Goal: Task Accomplishment & Management: Complete application form

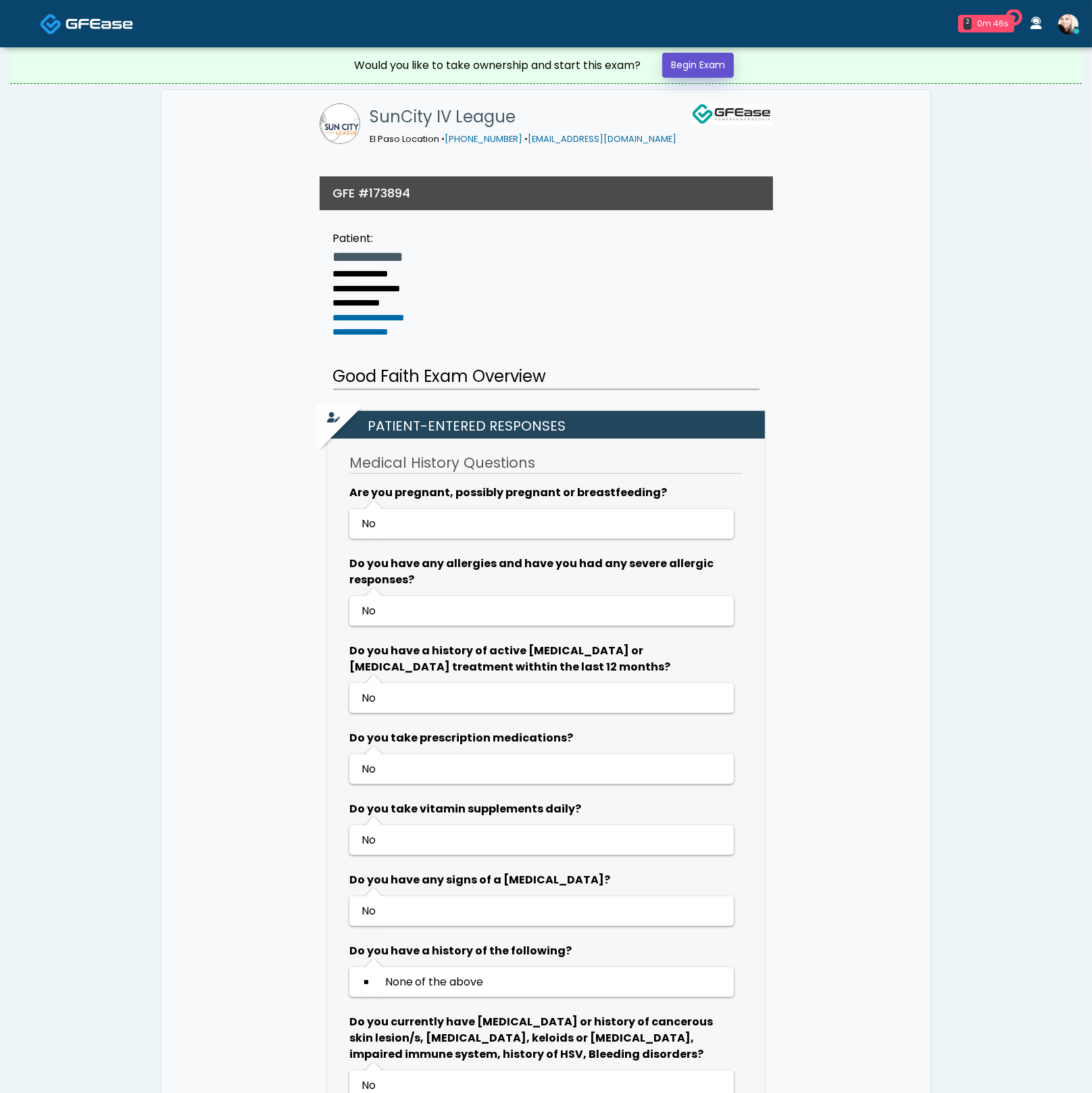
click at [712, 70] on link "Begin Exam" at bounding box center [698, 65] width 72 height 25
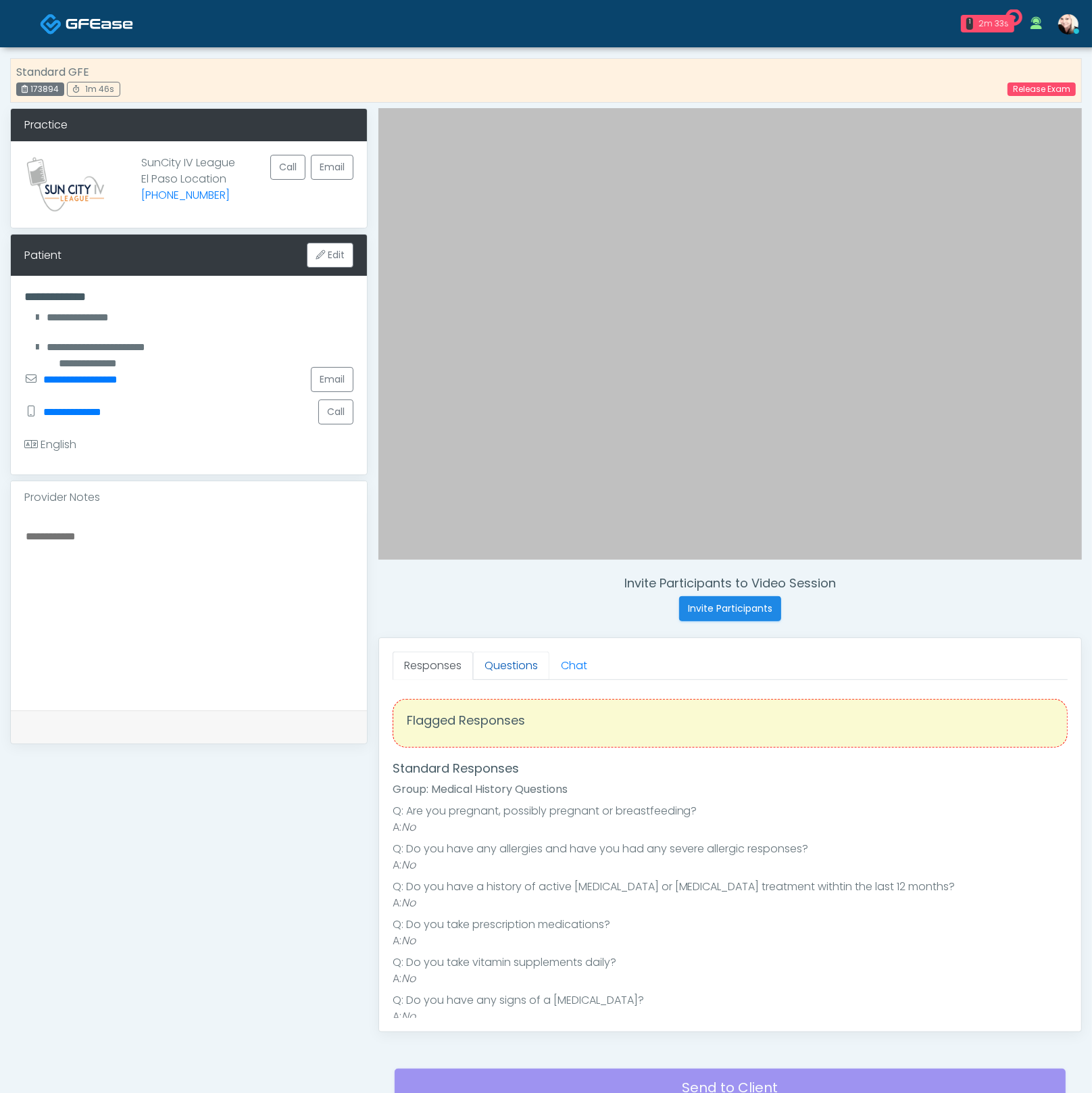
click at [517, 677] on link "Questions" at bounding box center [511, 666] width 76 height 28
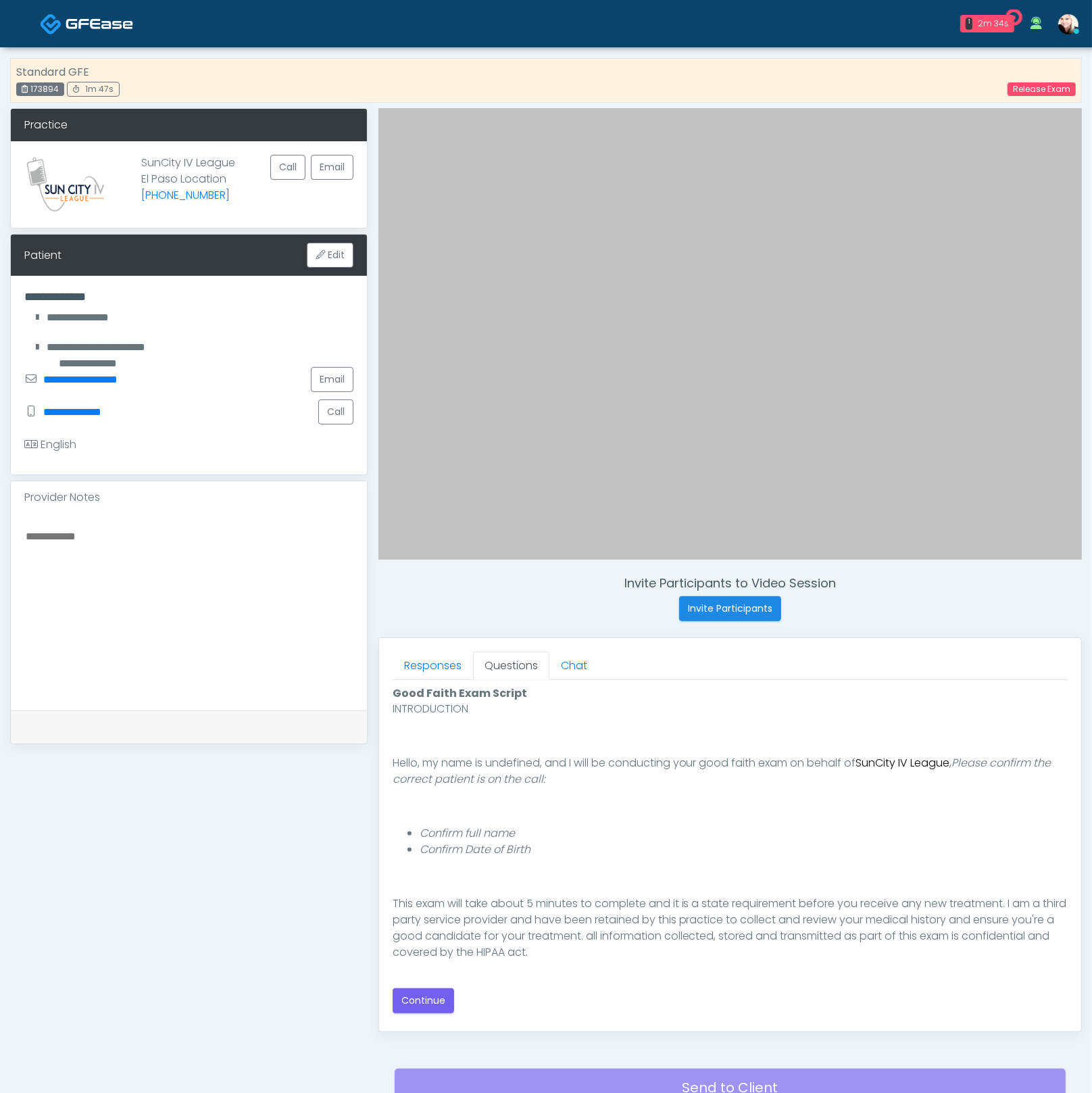
scroll to position [123, 0]
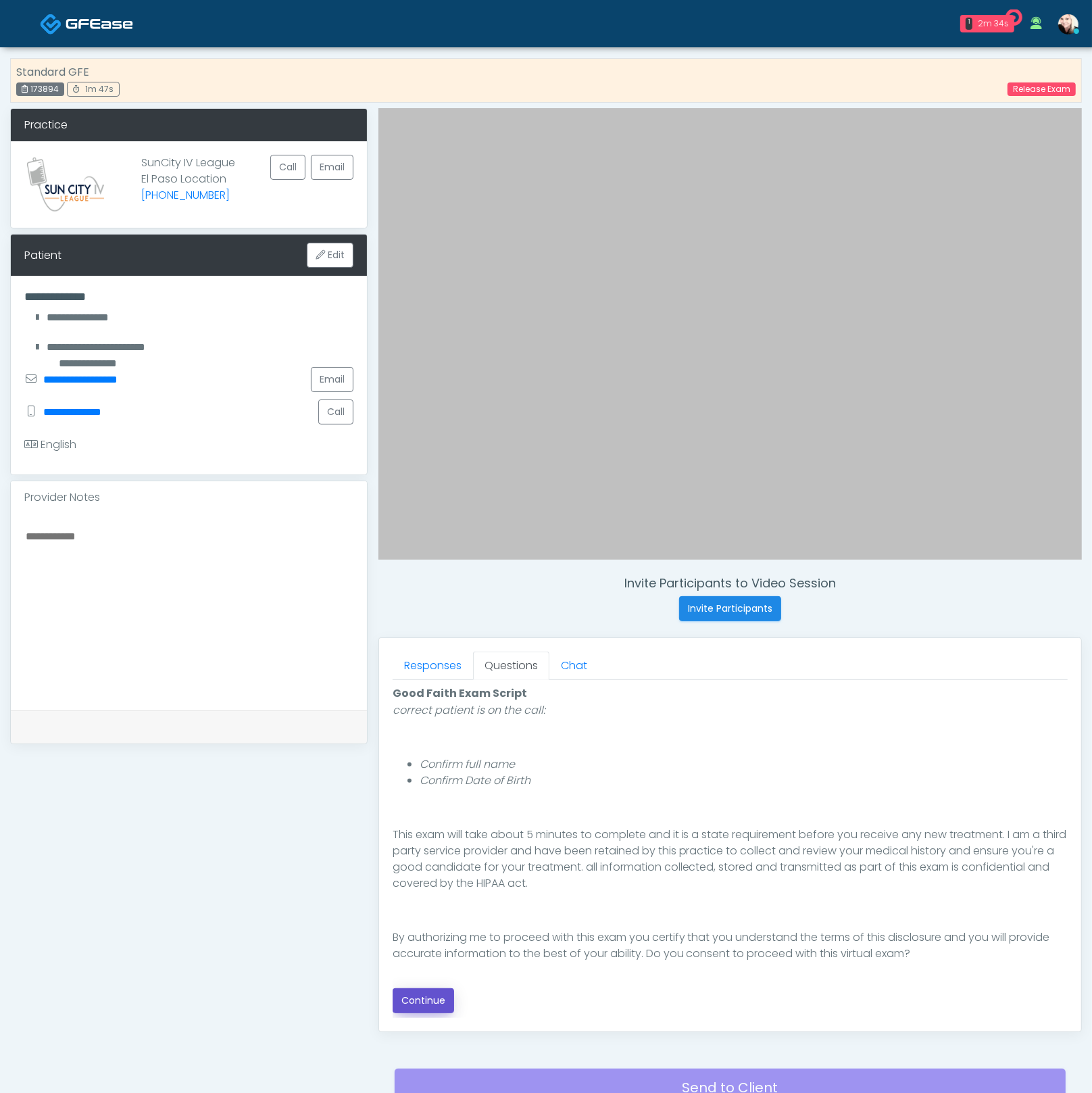
click at [429, 1006] on button "Continue" at bounding box center [423, 1000] width 61 height 25
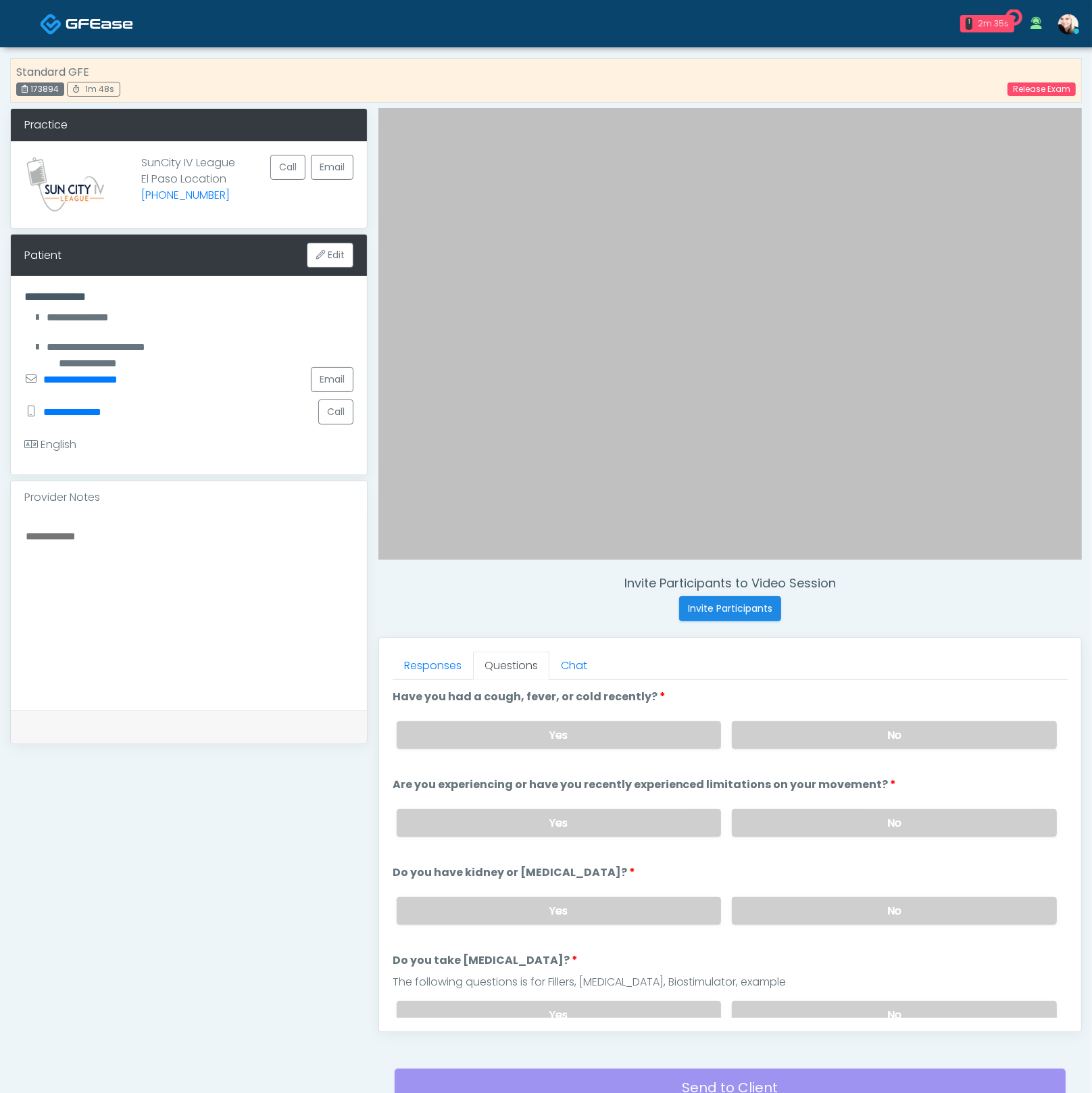
scroll to position [117, 0]
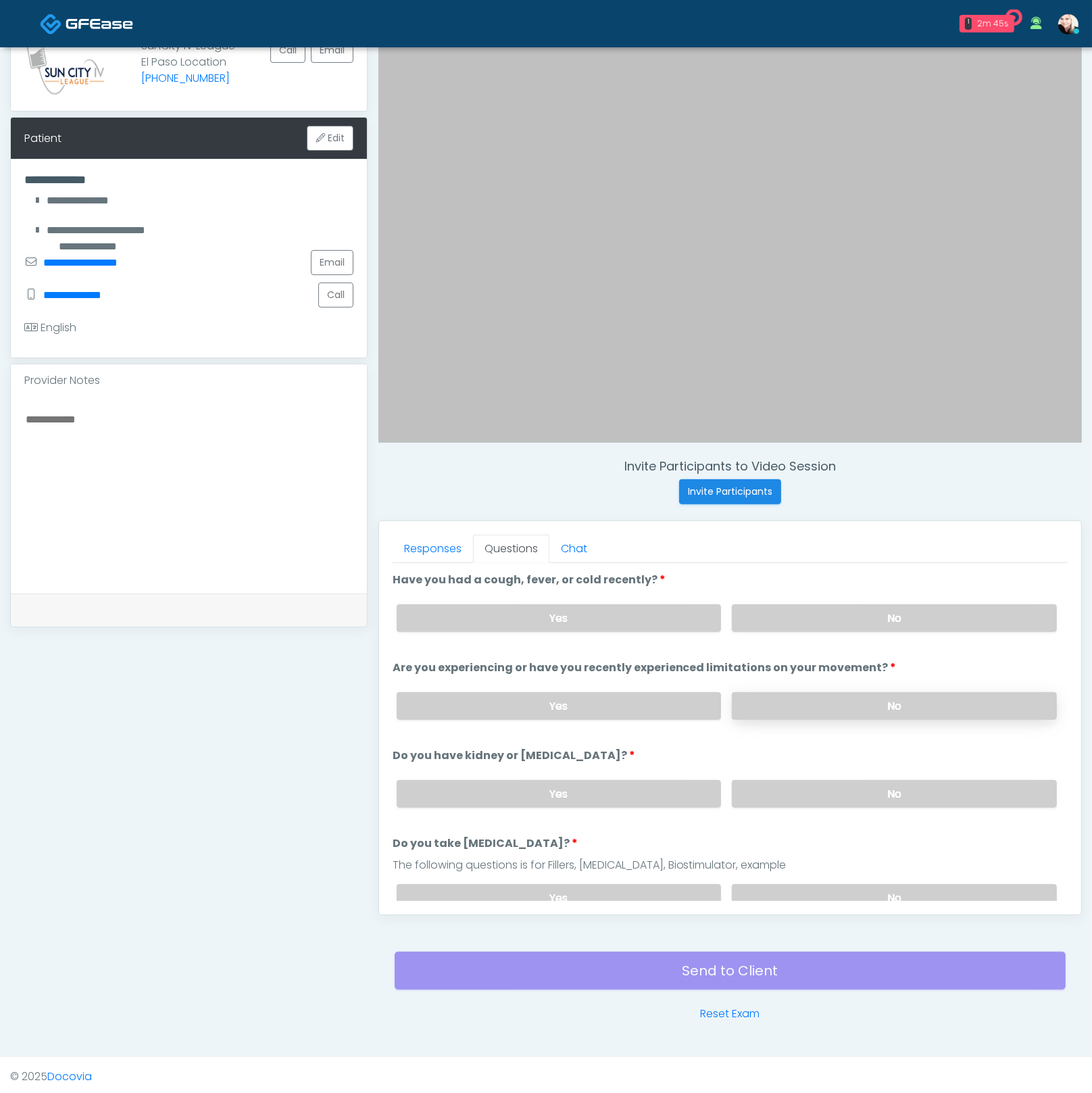
drag, startPoint x: 821, startPoint y: 703, endPoint x: 800, endPoint y: 703, distance: 21.0
click at [821, 705] on label "No" at bounding box center [894, 706] width 325 height 28
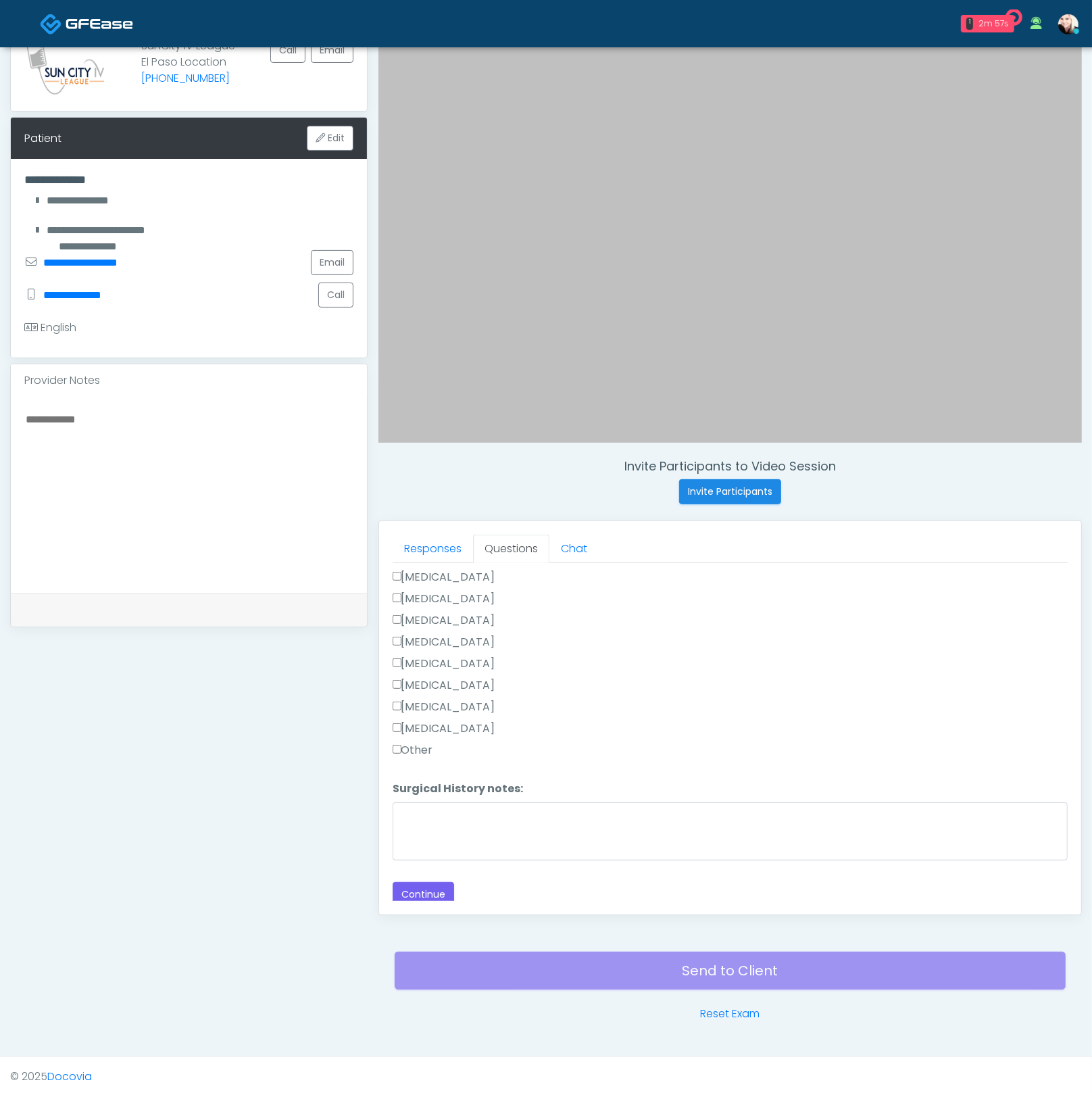
scroll to position [0, 0]
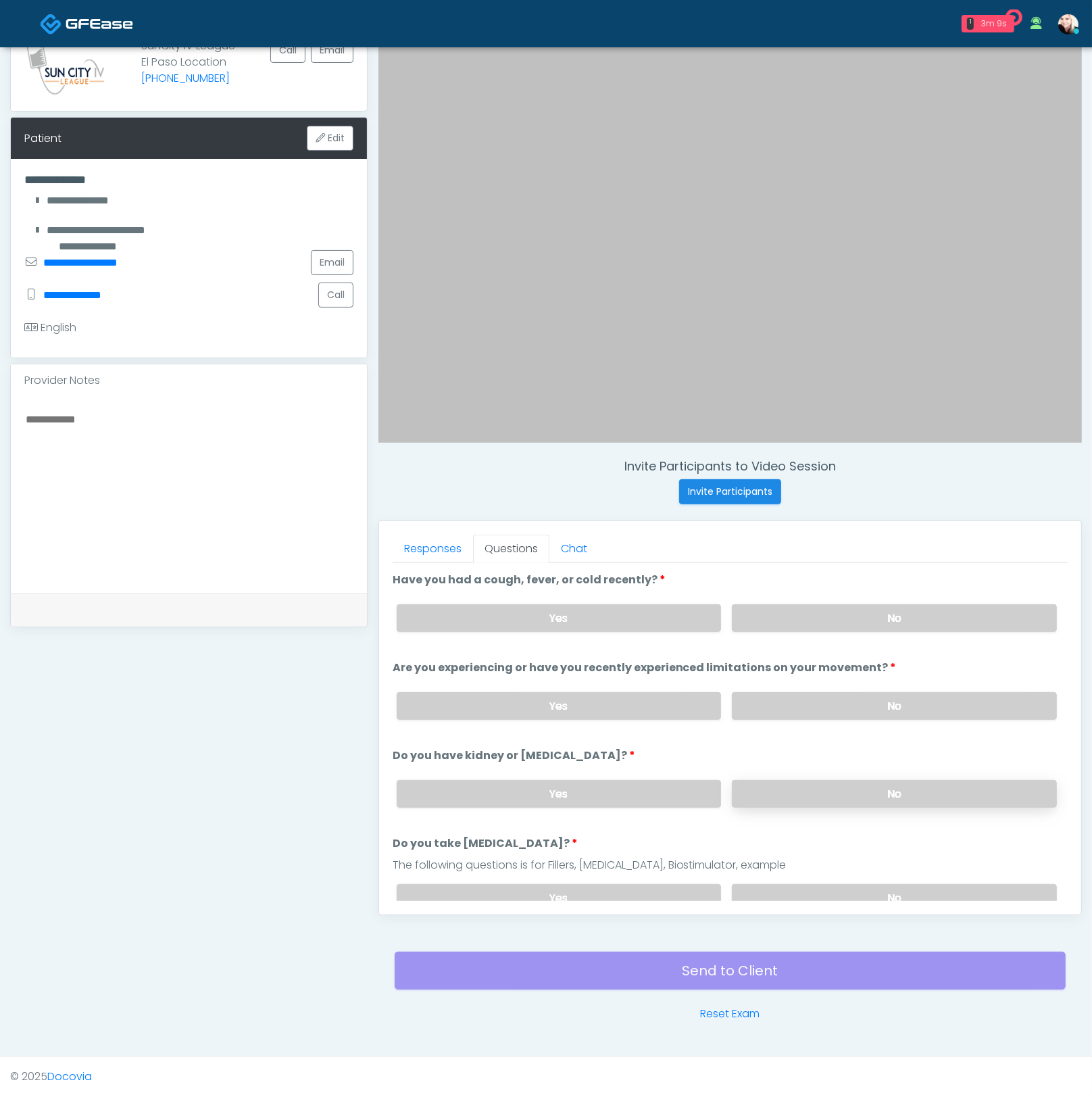
click at [813, 781] on label "No" at bounding box center [894, 793] width 325 height 28
drag, startPoint x: 807, startPoint y: 878, endPoint x: 806, endPoint y: 899, distance: 21.0
click at [807, 878] on div "Yes No" at bounding box center [727, 898] width 682 height 49
click at [806, 896] on label "No" at bounding box center [894, 898] width 325 height 28
click at [788, 609] on label "No" at bounding box center [894, 618] width 325 height 28
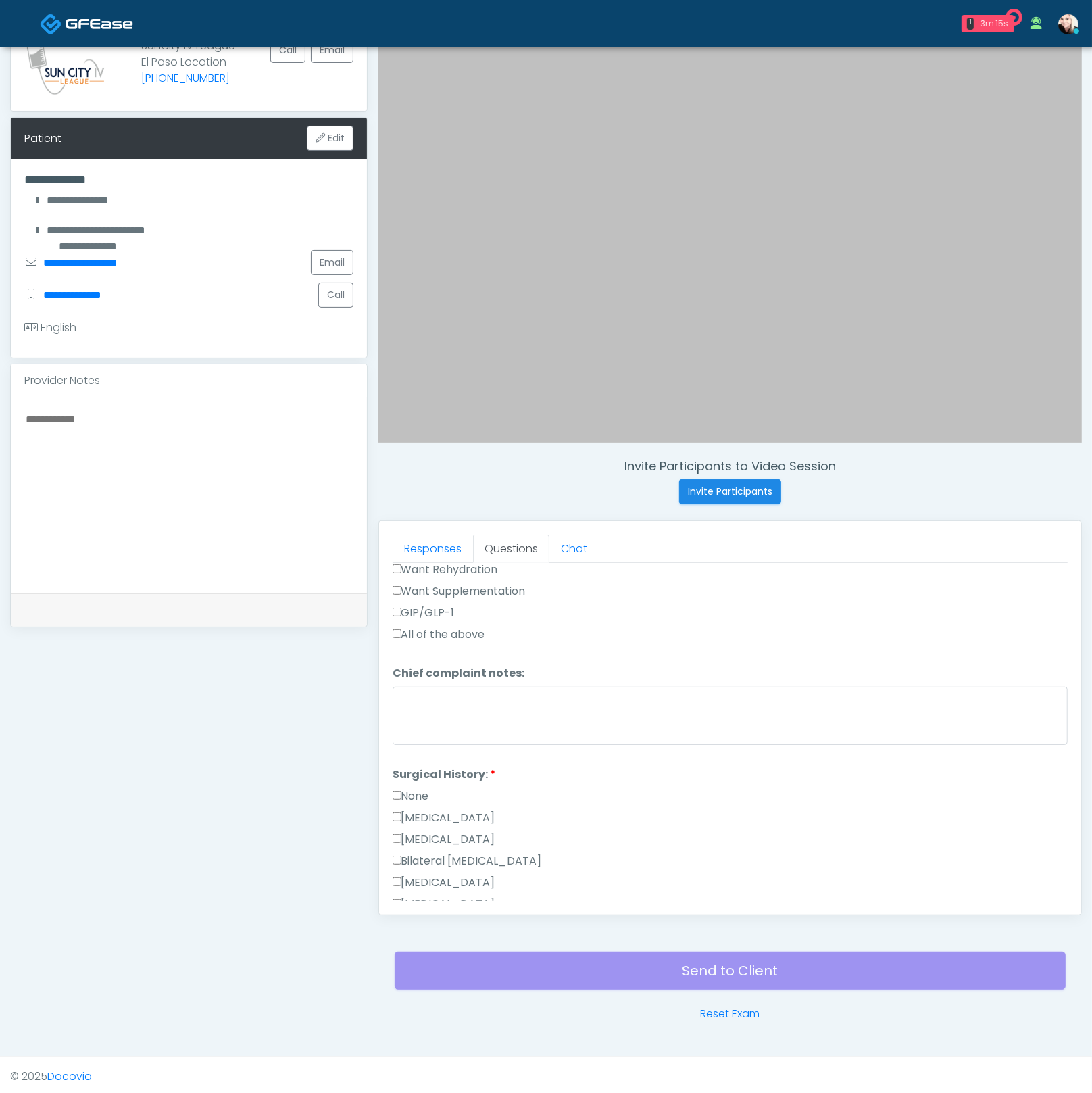
scroll to position [523, 0]
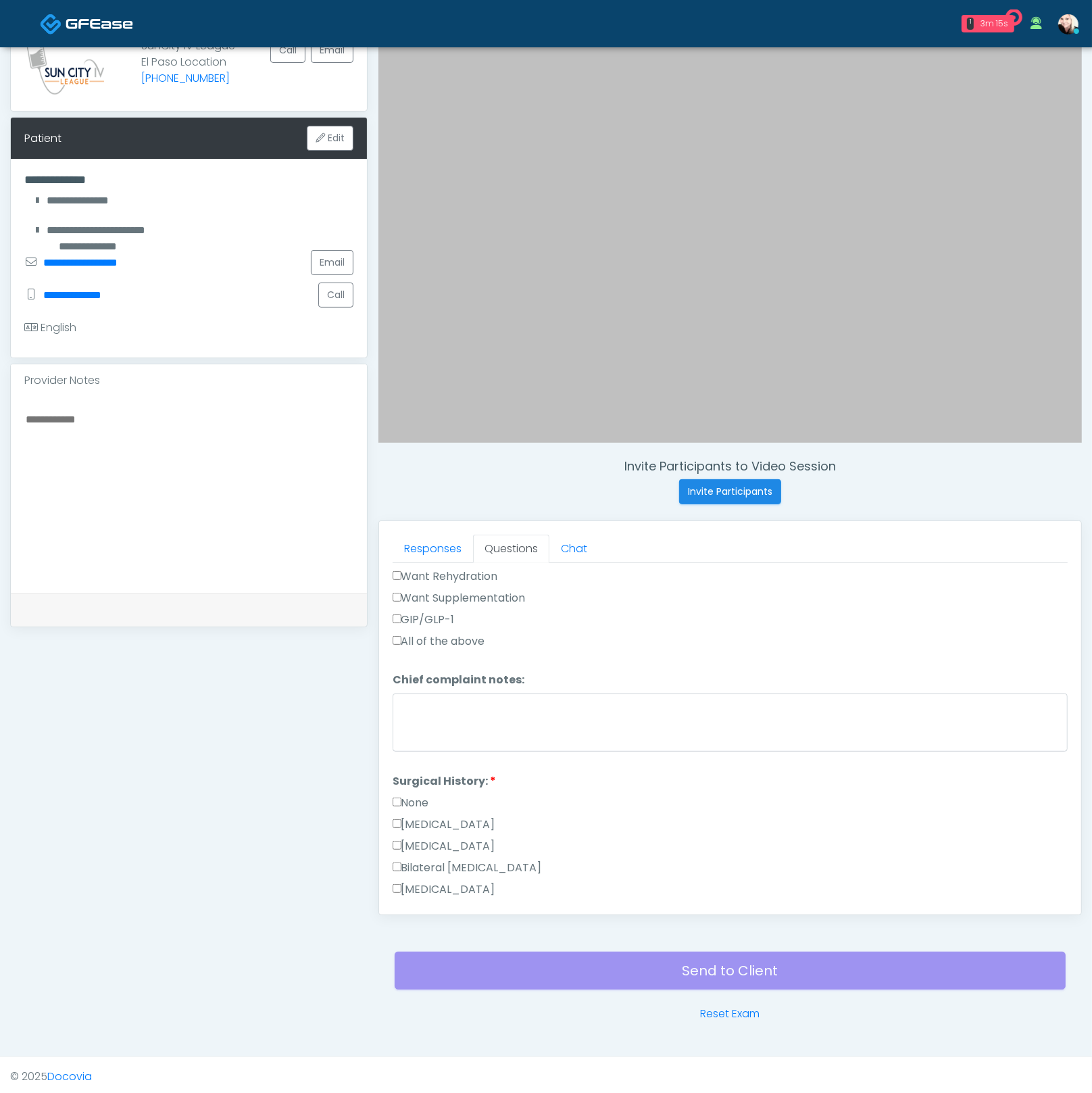
click at [414, 785] on li "Surgical History: Surgical History: None Cesarean Section Hysterectomy Bilatera…" at bounding box center [729, 924] width 675 height 303
click at [412, 795] on label "None" at bounding box center [410, 803] width 37 height 16
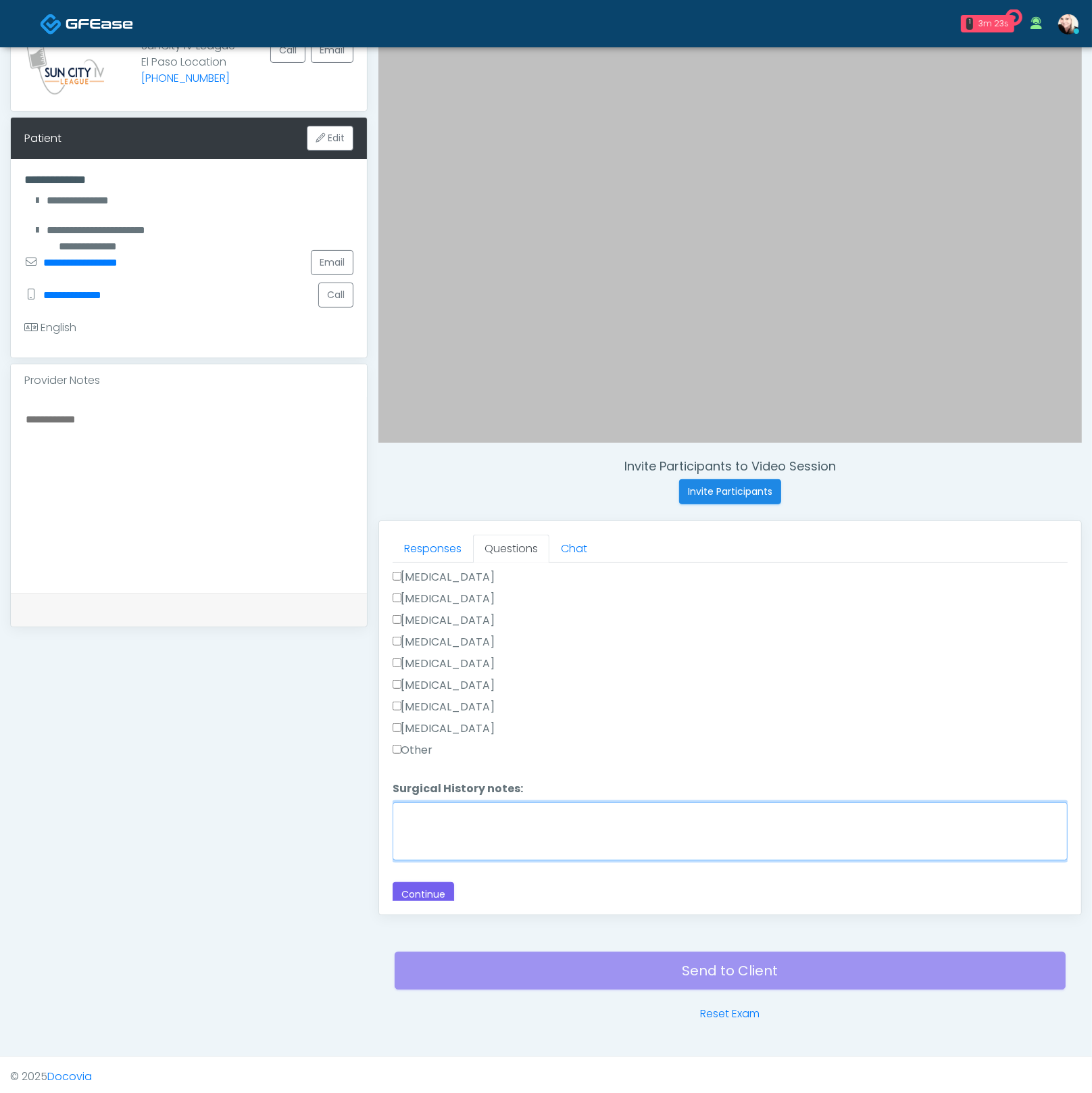
click at [439, 808] on textarea "Surgical History notes:" at bounding box center [729, 831] width 675 height 58
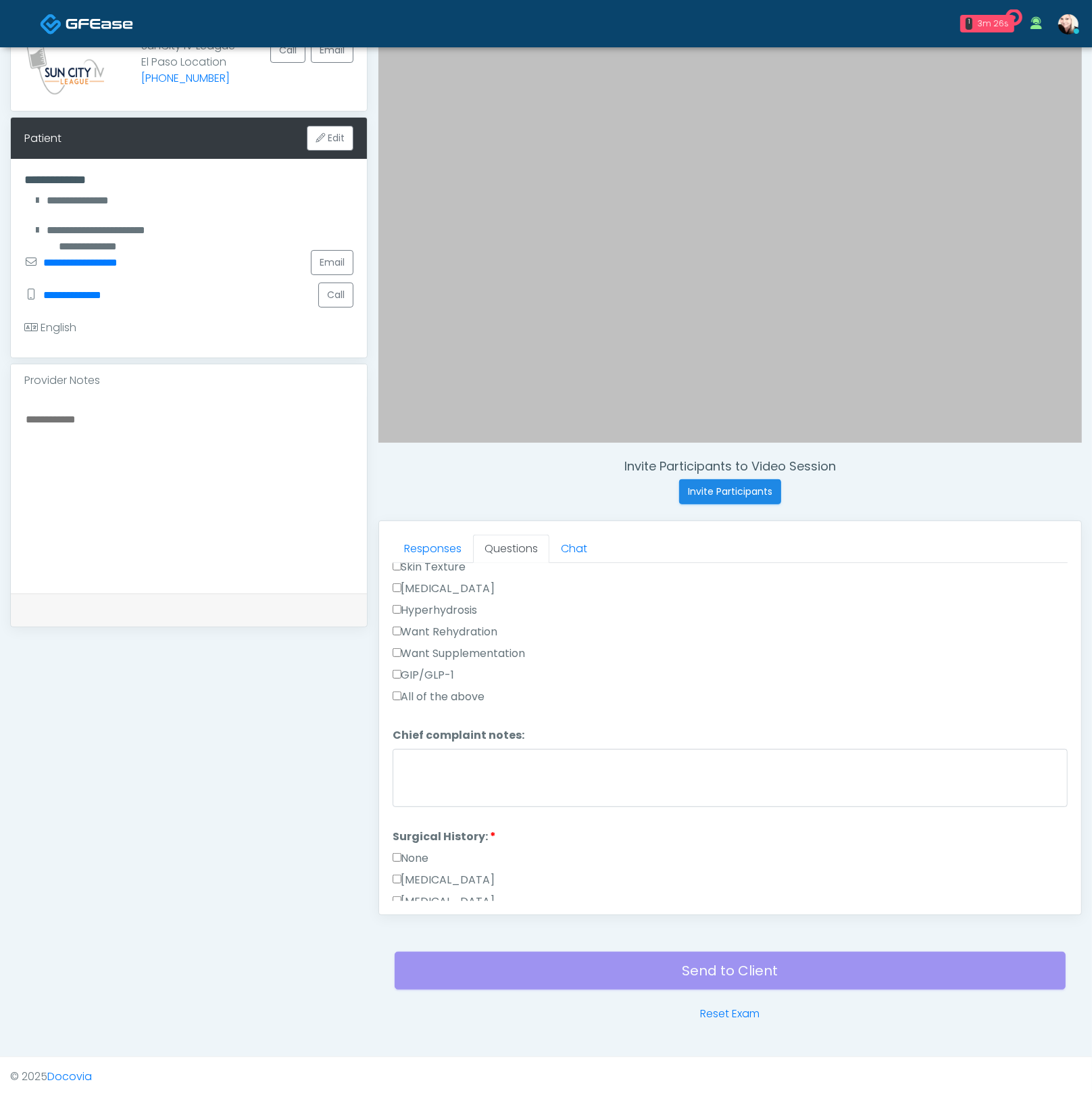
scroll to position [283, 0]
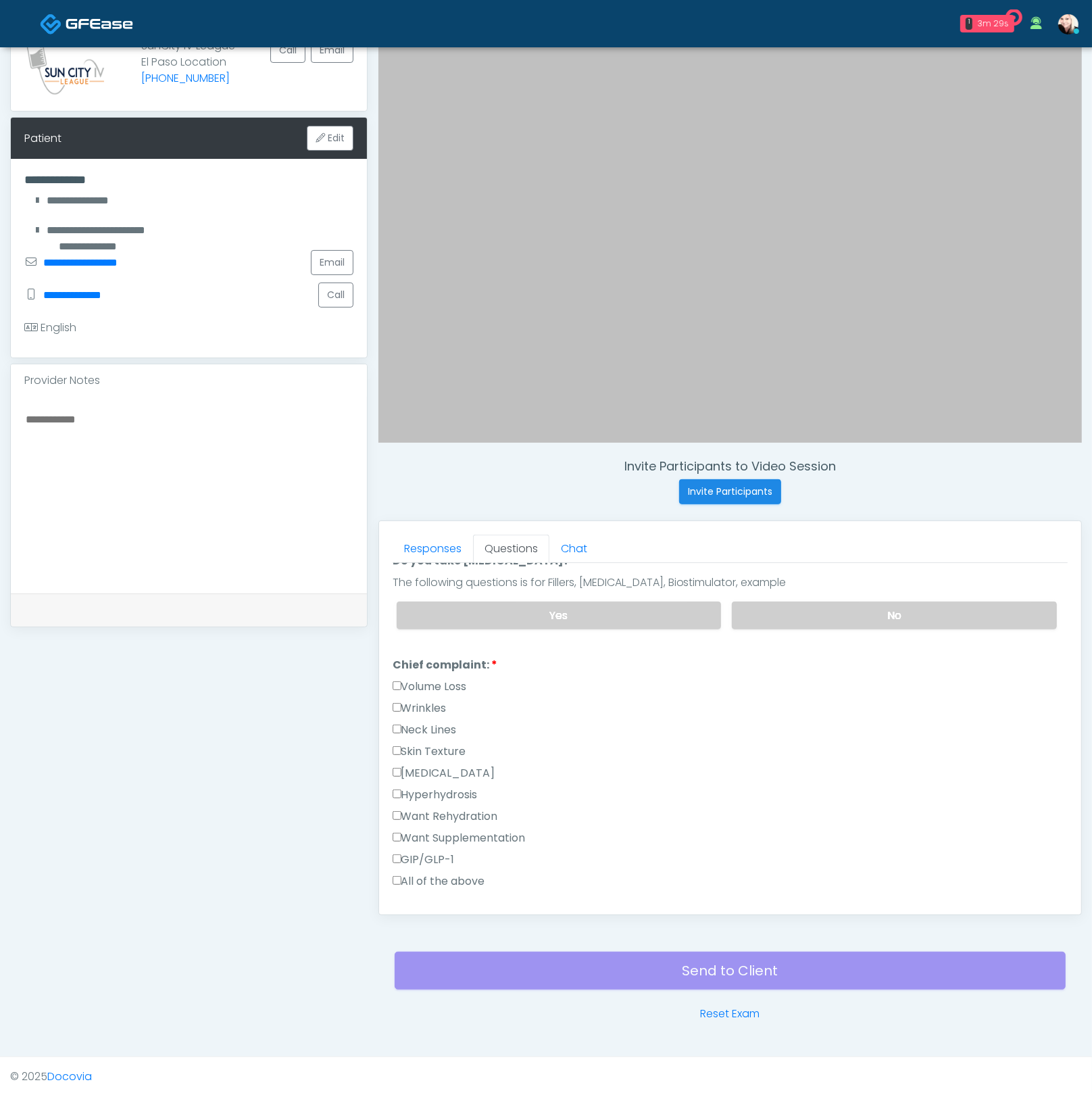
type textarea "**********"
click at [397, 808] on label "Want Rehydration" at bounding box center [445, 816] width 105 height 16
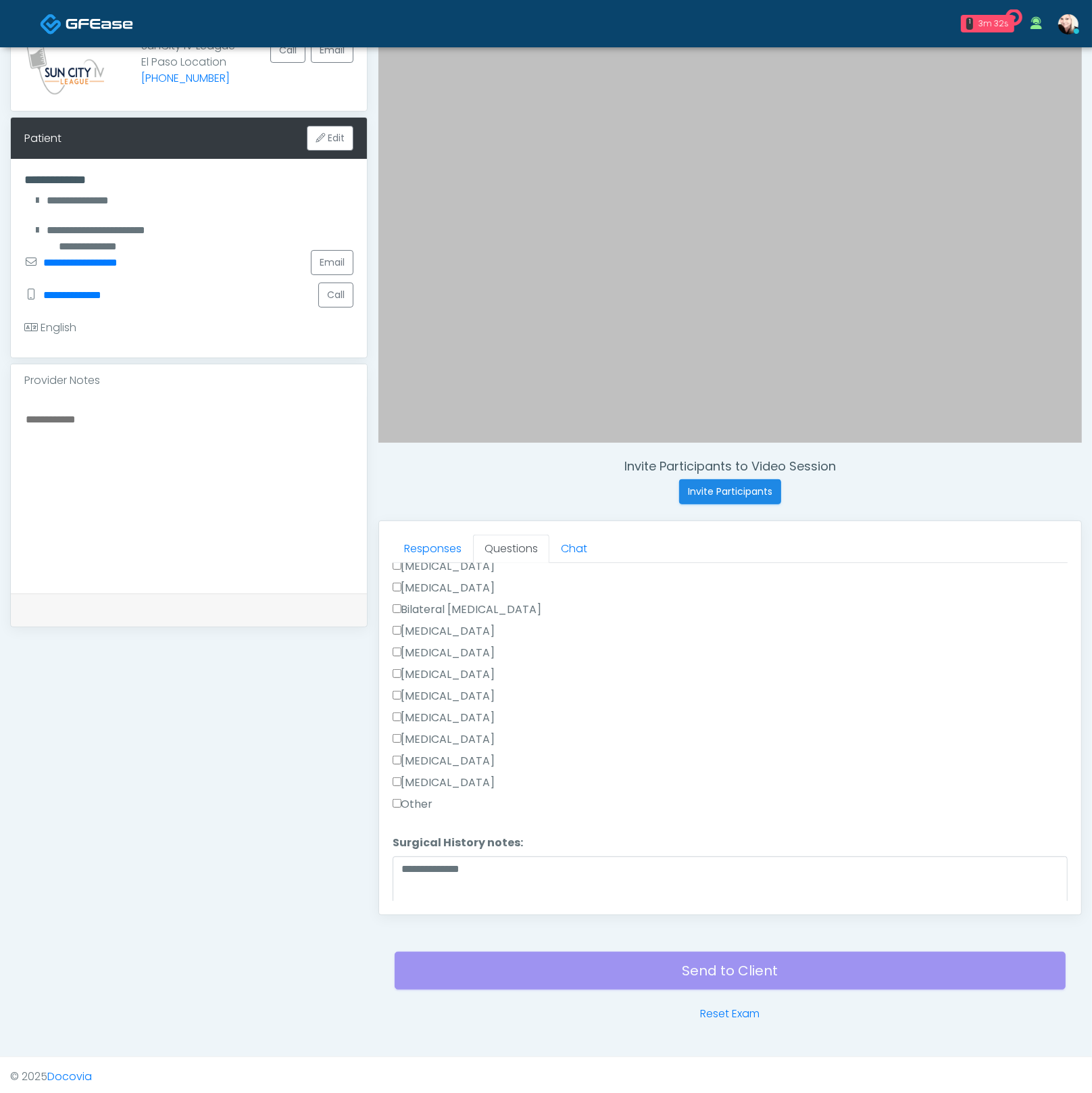
scroll to position [835, 0]
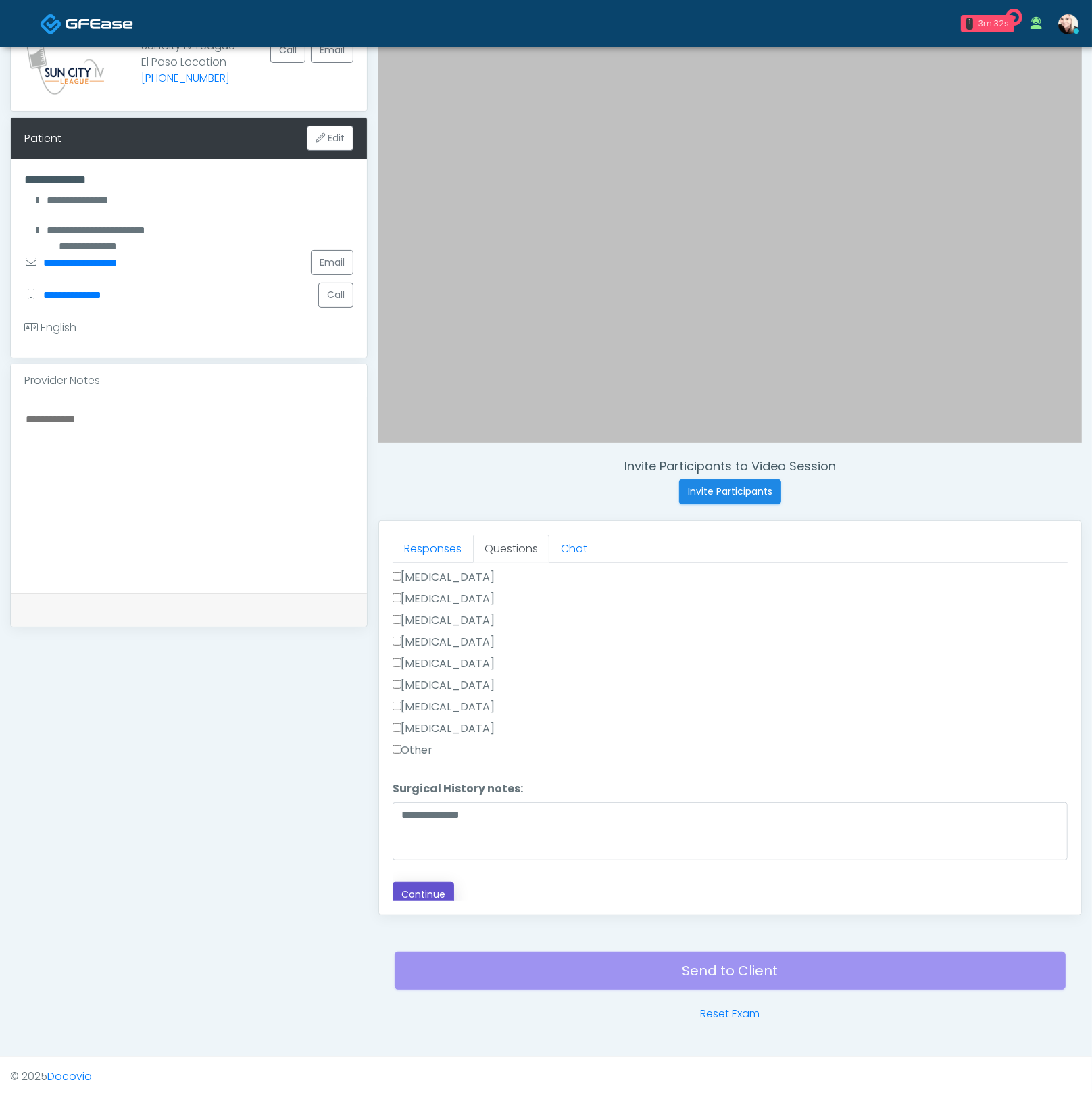
click at [430, 886] on button "Continue" at bounding box center [423, 894] width 61 height 25
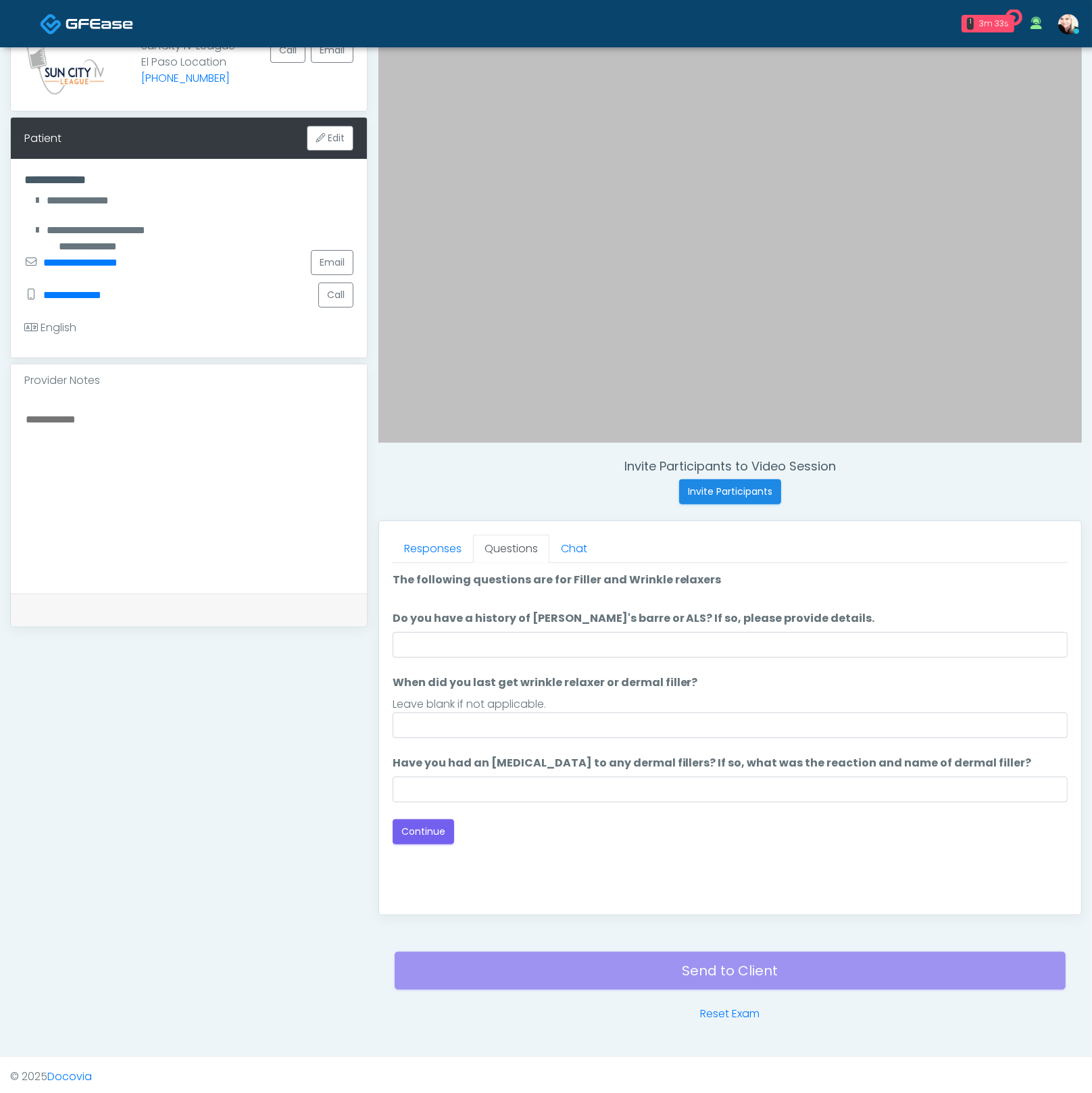
scroll to position [0, 0]
drag, startPoint x: 491, startPoint y: 645, endPoint x: 499, endPoint y: 646, distance: 8.1
click at [491, 646] on input "Do you have a history of Guillain's barre or ALS? If so, please provide details." at bounding box center [729, 644] width 675 height 25
type input "****"
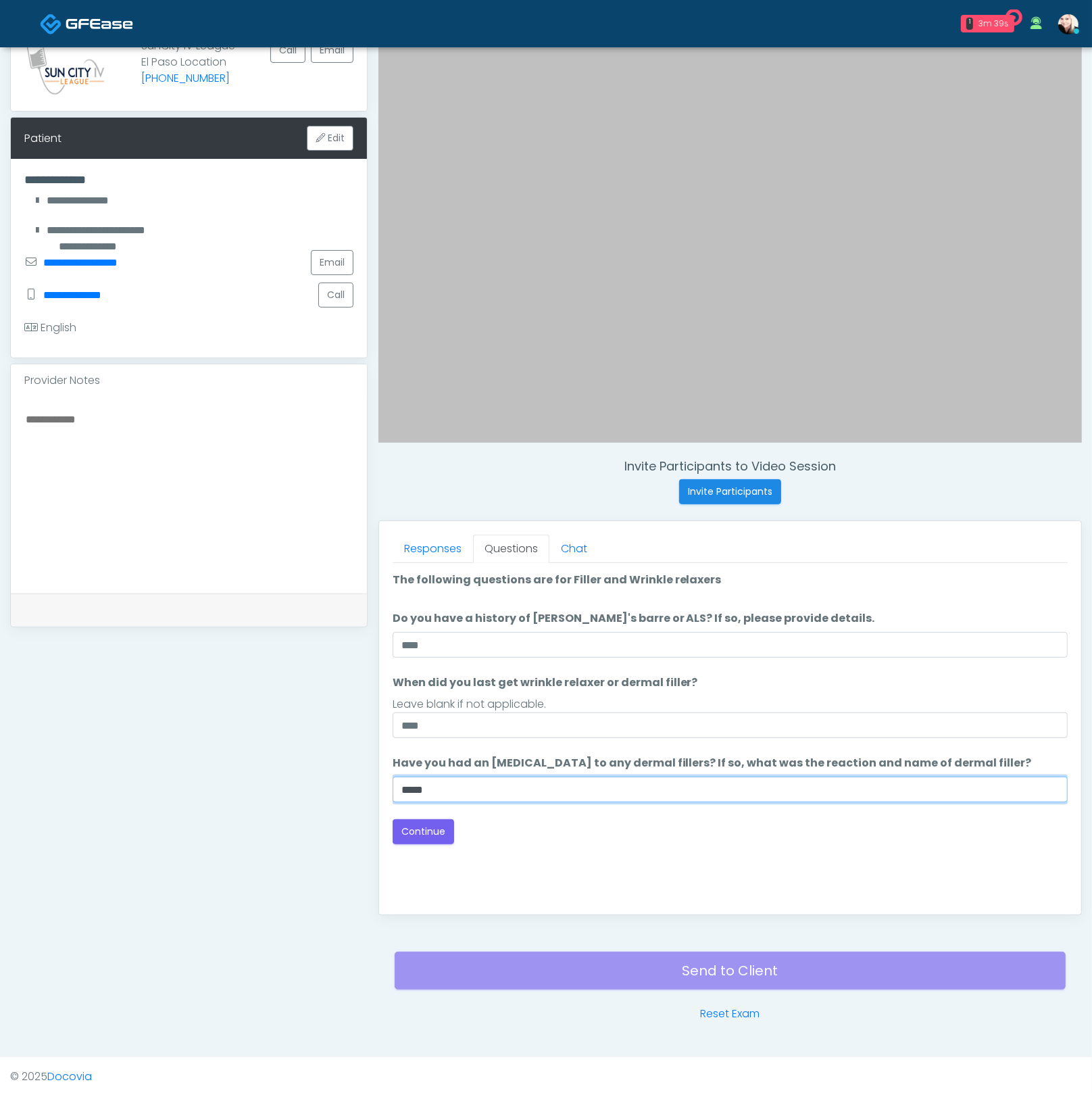
type input "****"
drag, startPoint x: 589, startPoint y: 701, endPoint x: 558, endPoint y: 715, distance: 34.0
click at [588, 701] on div "Leave blank if not applicable." at bounding box center [729, 704] width 675 height 16
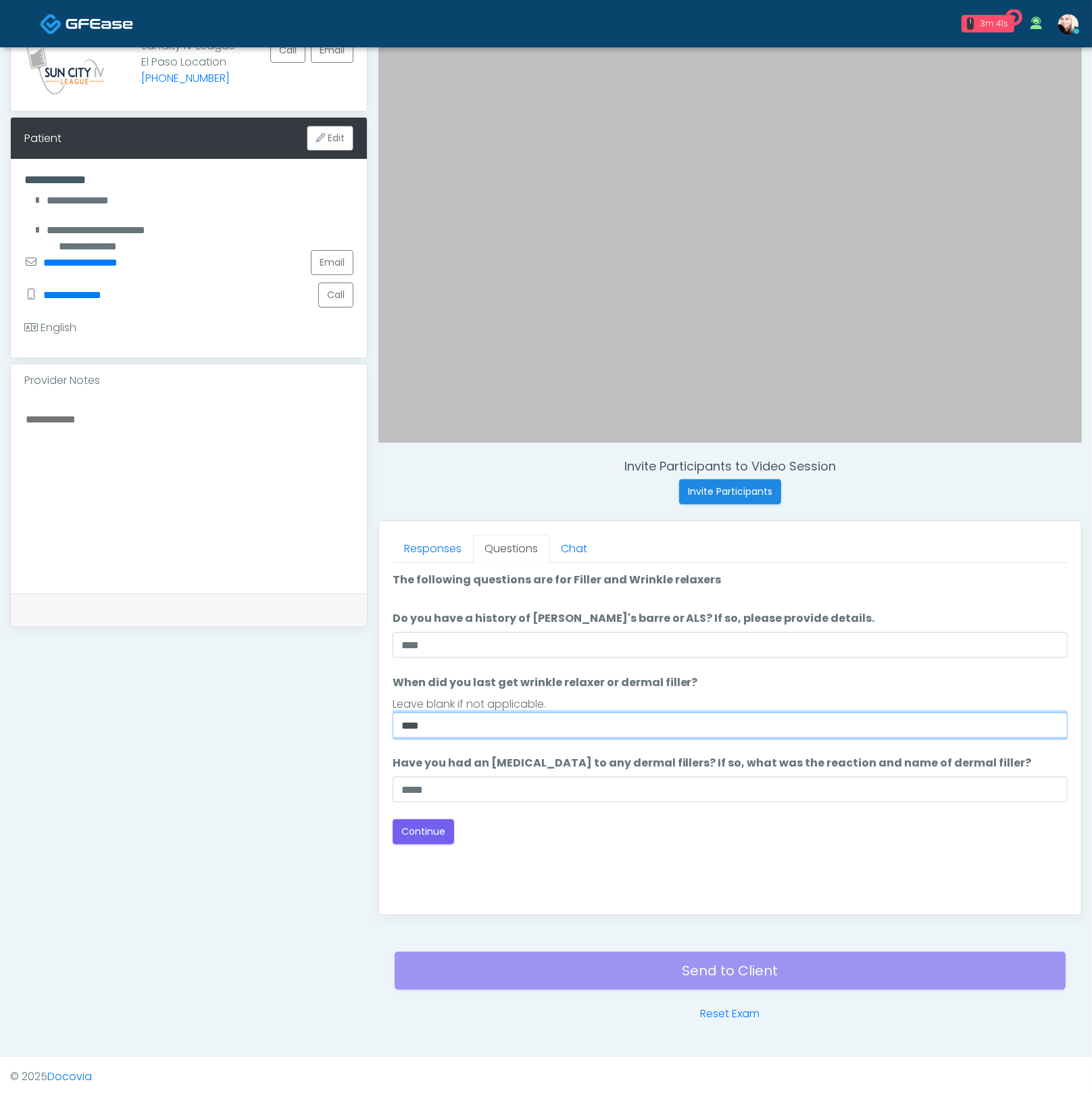
drag, startPoint x: 440, startPoint y: 728, endPoint x: 243, endPoint y: 715, distance: 197.4
click at [315, 718] on div "**********" at bounding box center [546, 506] width 1072 height 1031
type input "**********"
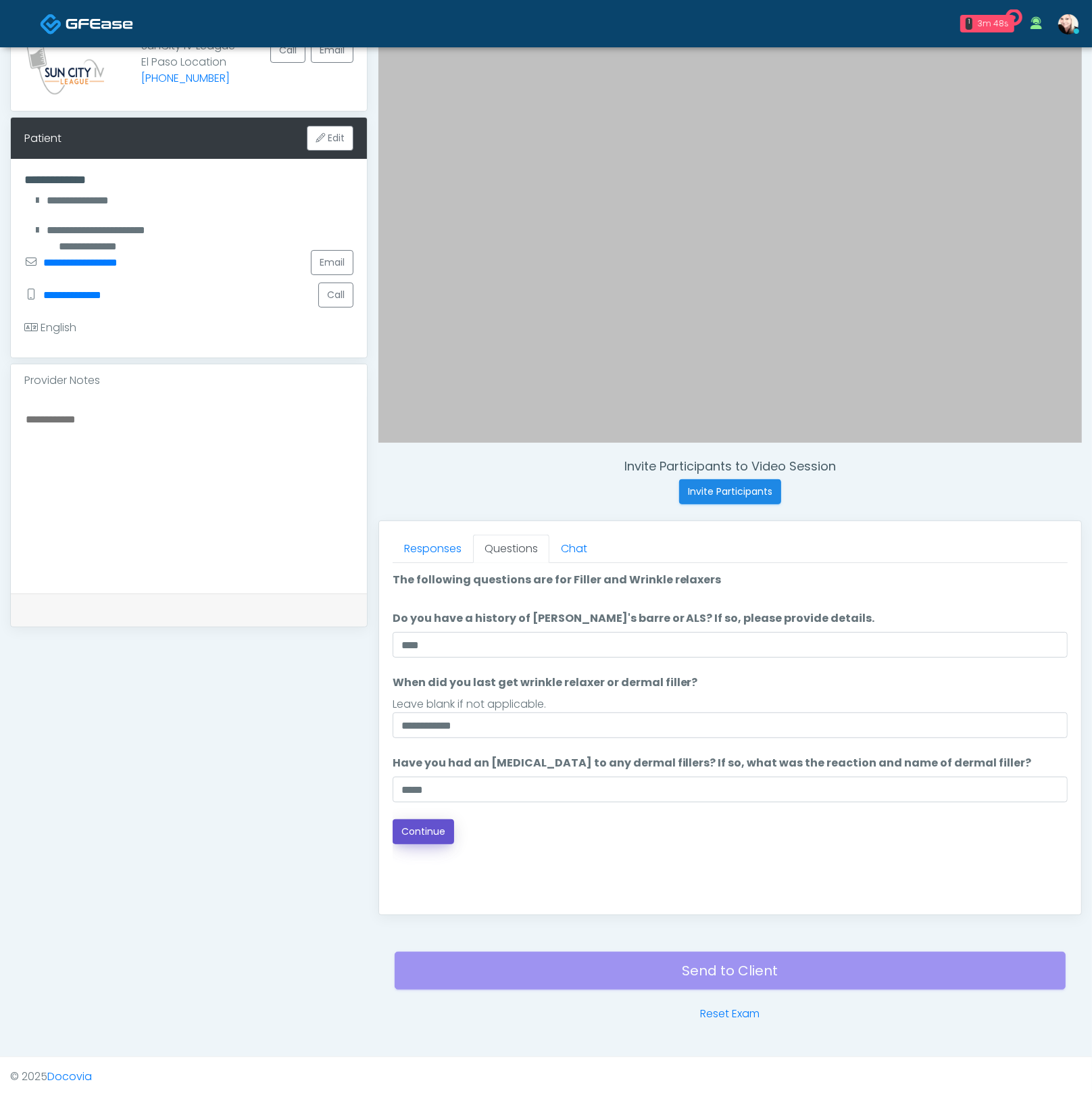
click at [428, 831] on button "Continue" at bounding box center [423, 831] width 61 height 25
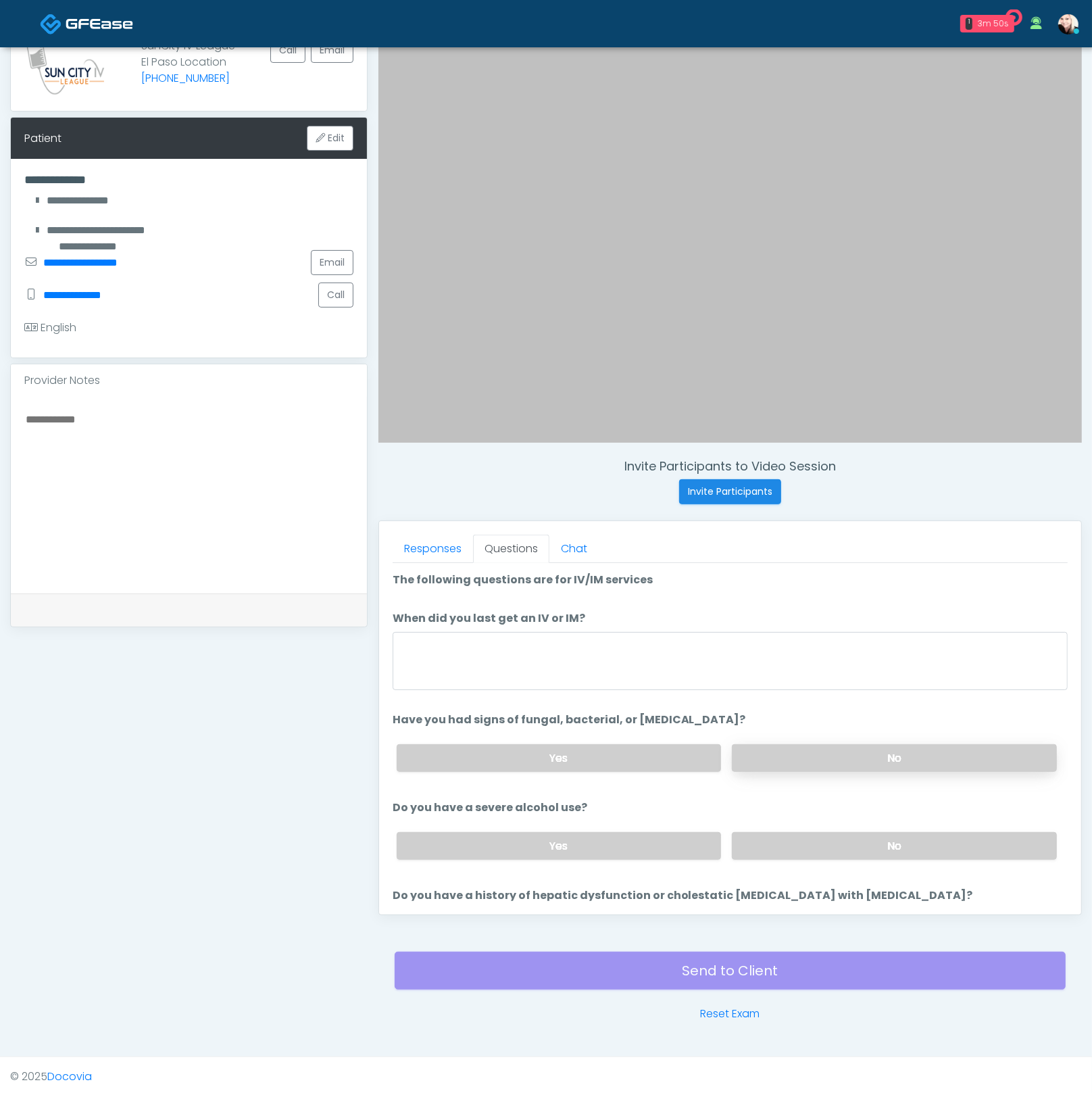
click at [833, 744] on label "No" at bounding box center [894, 757] width 325 height 28
click at [839, 852] on label "No" at bounding box center [894, 846] width 325 height 28
click at [598, 647] on textarea "When did you last get an IV or IM?" at bounding box center [729, 661] width 675 height 58
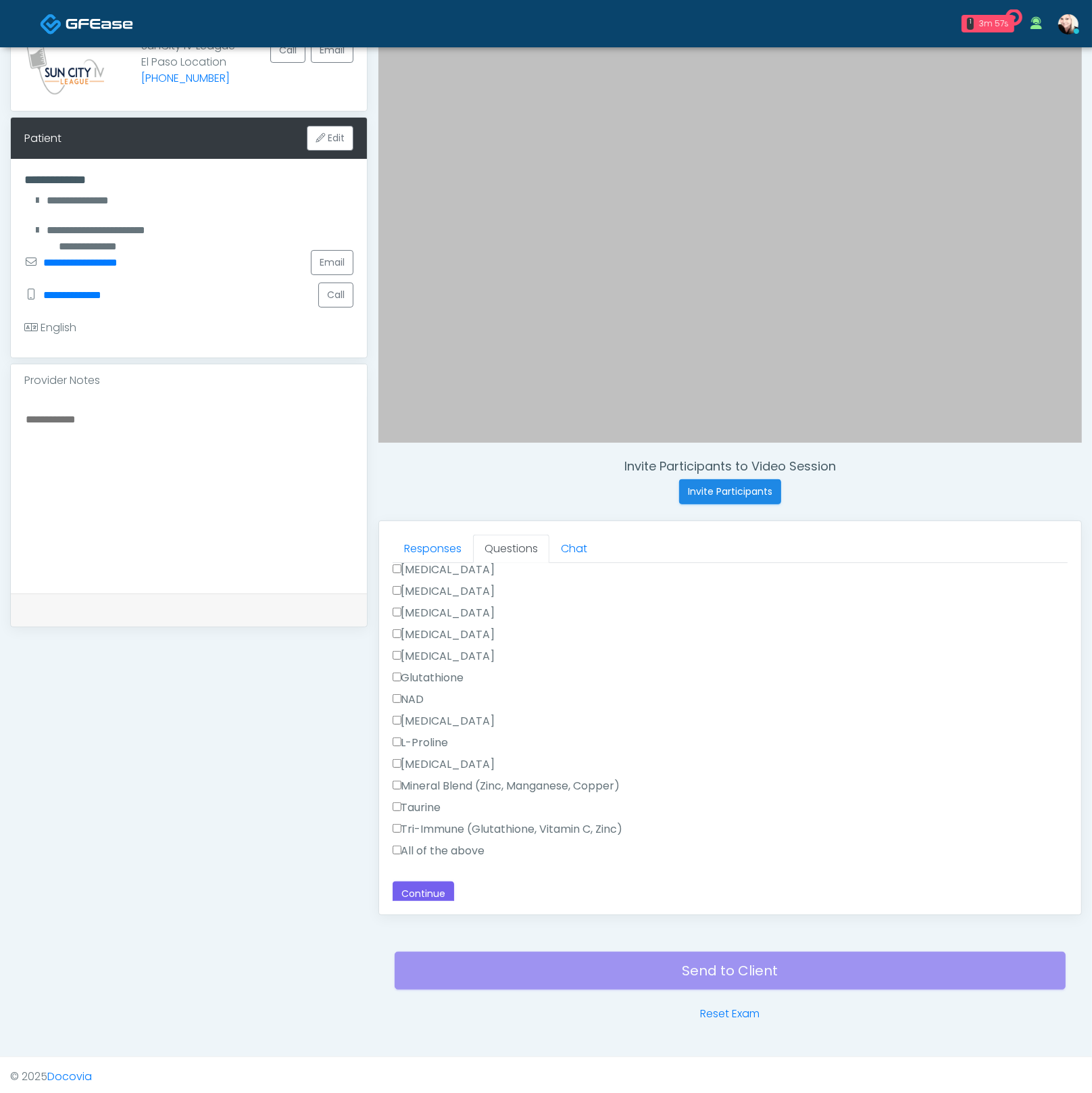
click at [409, 845] on label "All of the above" at bounding box center [439, 851] width 93 height 16
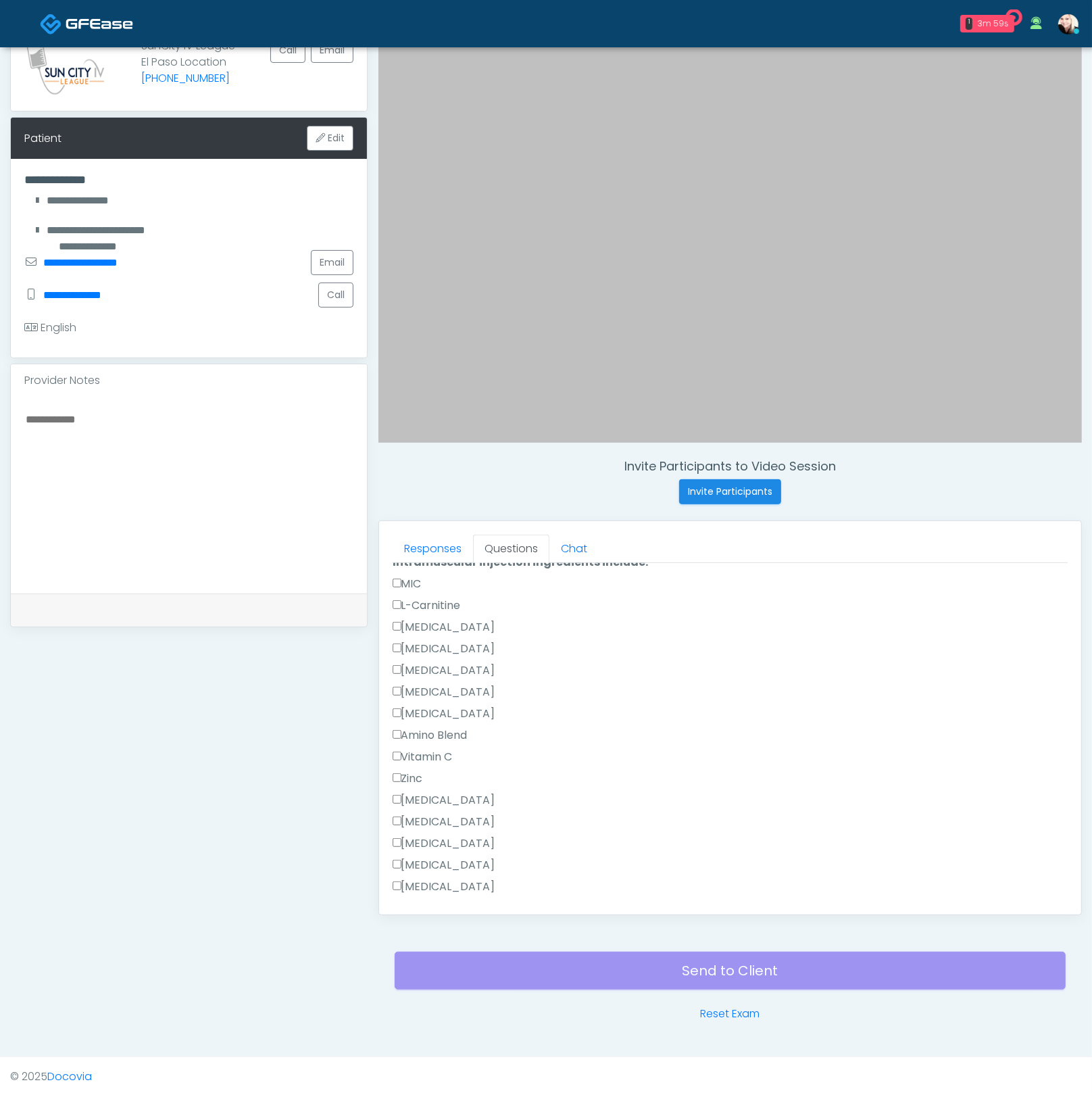
scroll to position [905, 0]
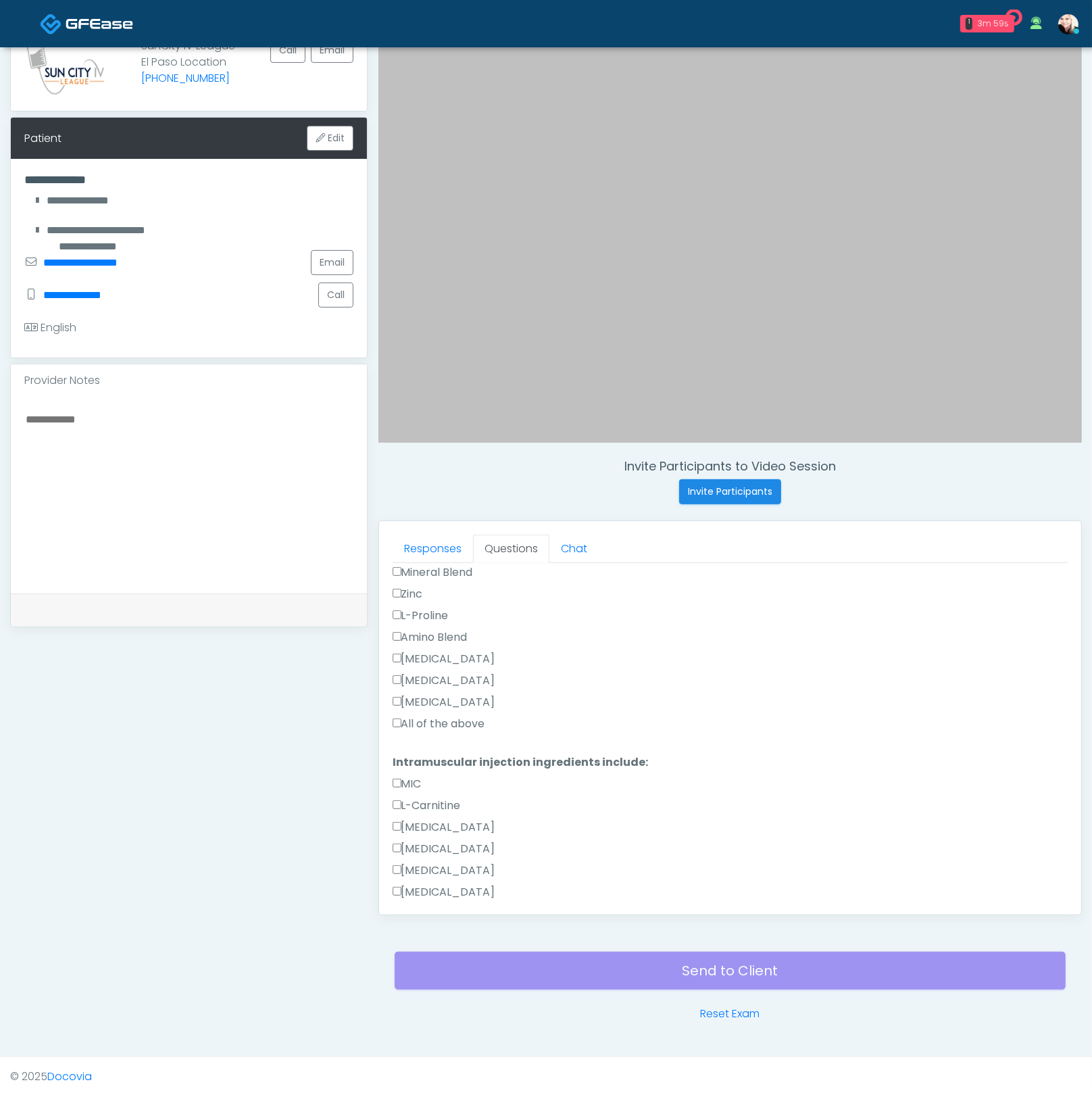
click at [398, 721] on label "All of the above" at bounding box center [439, 724] width 93 height 16
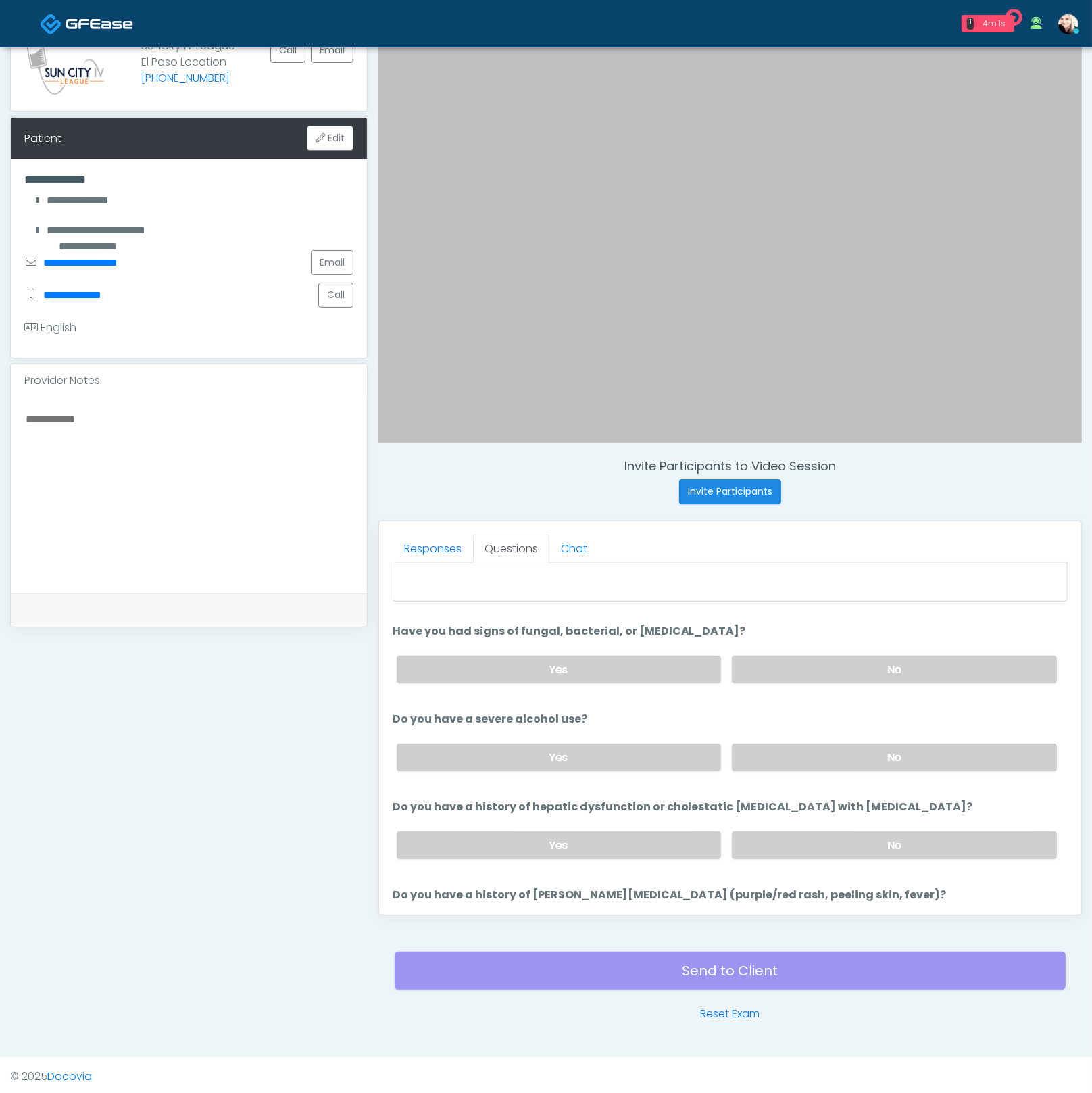
scroll to position [0, 0]
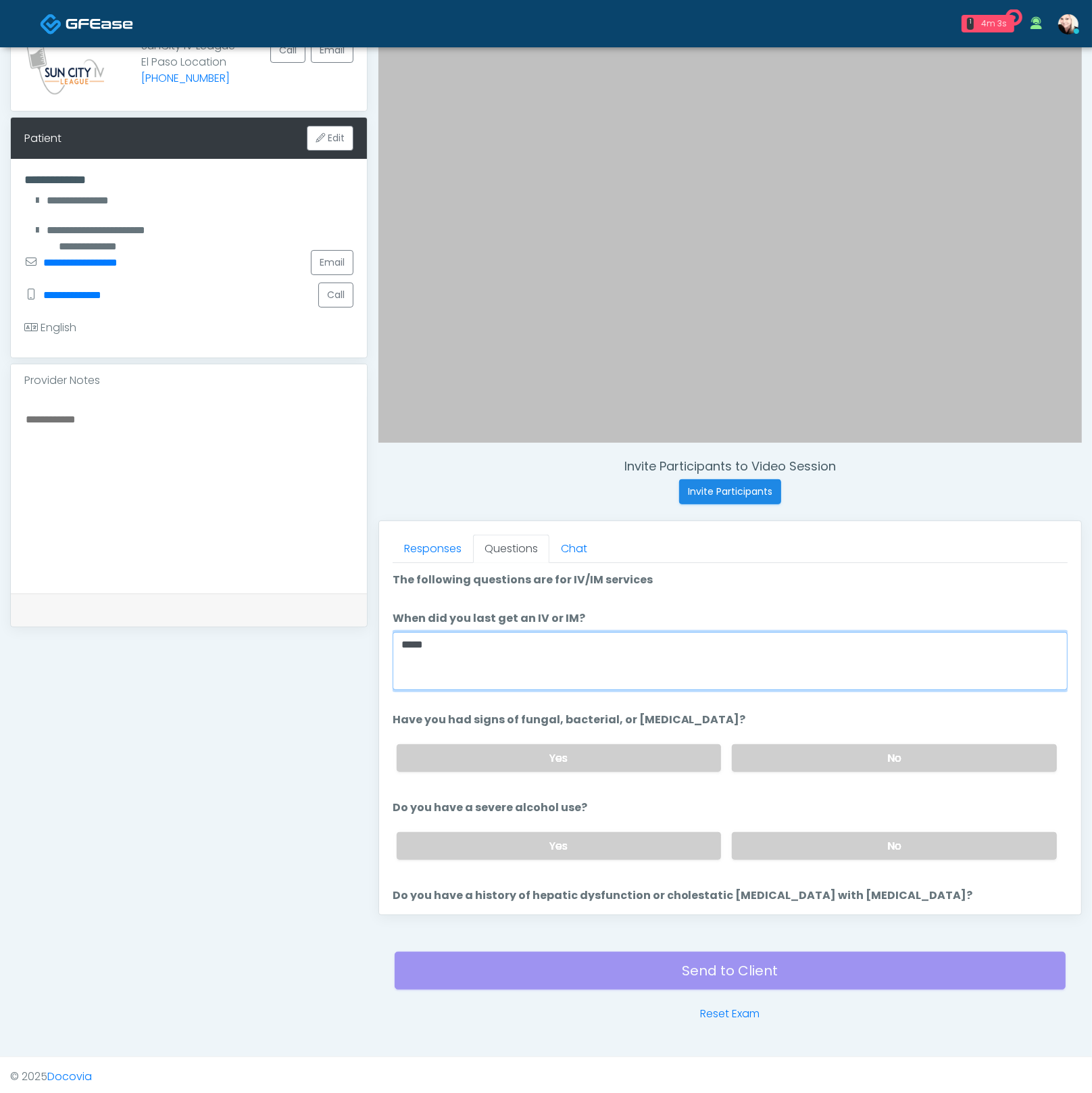
drag, startPoint x: 401, startPoint y: 638, endPoint x: 313, endPoint y: 630, distance: 88.4
click at [313, 630] on div "**********" at bounding box center [546, 506] width 1072 height 1031
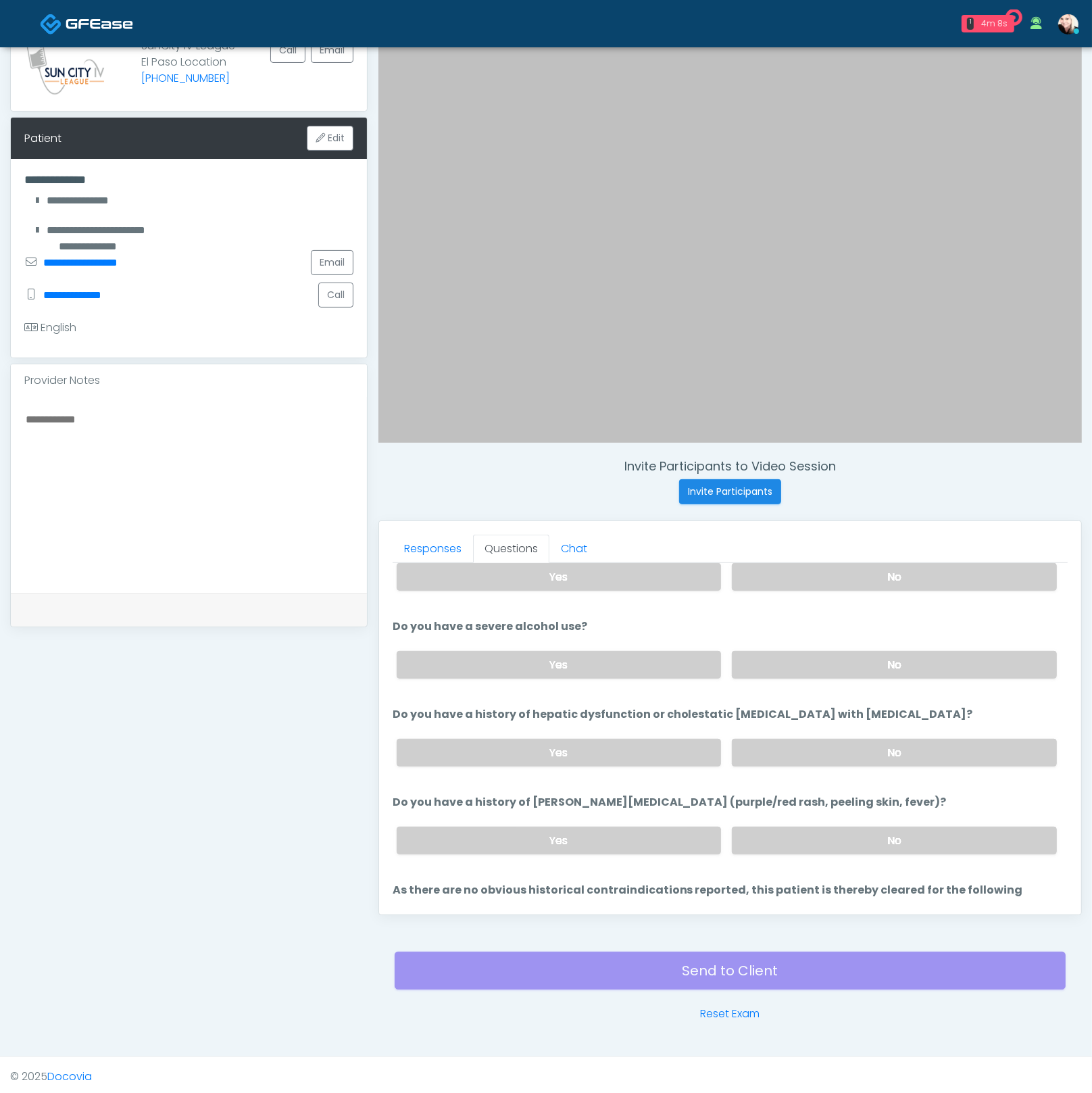
scroll to position [183, 0]
type textarea "*********"
drag, startPoint x: 421, startPoint y: 712, endPoint x: 877, endPoint y: 700, distance: 456.2
click at [876, 704] on label "Do you have a history of hepatic dysfunction or cholestatic jaundice with Azith…" at bounding box center [682, 712] width 581 height 16
drag, startPoint x: 882, startPoint y: 702, endPoint x: 509, endPoint y: 707, distance: 373.0
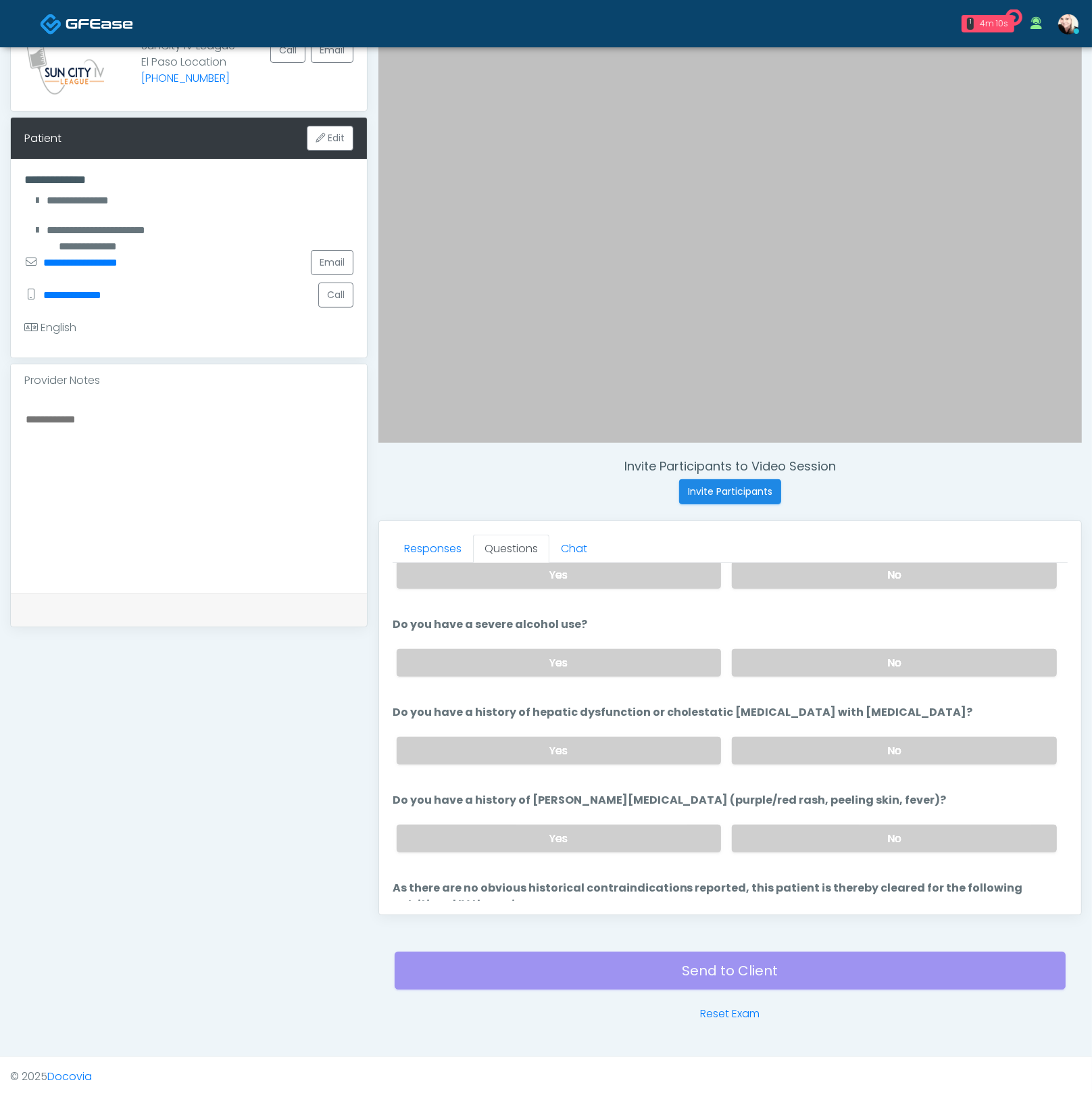
click at [518, 706] on li "Do you have a history of hepatic dysfunction or cholestatic jaundice with Azith…" at bounding box center [729, 739] width 675 height 71
click at [509, 707] on label "Do you have a history of hepatic dysfunction or cholestatic jaundice with Azith…" at bounding box center [682, 712] width 581 height 16
click at [822, 736] on label "No" at bounding box center [894, 750] width 325 height 28
drag, startPoint x: 632, startPoint y: 713, endPoint x: 905, endPoint y: 701, distance: 273.3
click at [904, 704] on li "Do you have a history of hepatic dysfunction or cholestatic jaundice with Azith…" at bounding box center [729, 739] width 675 height 71
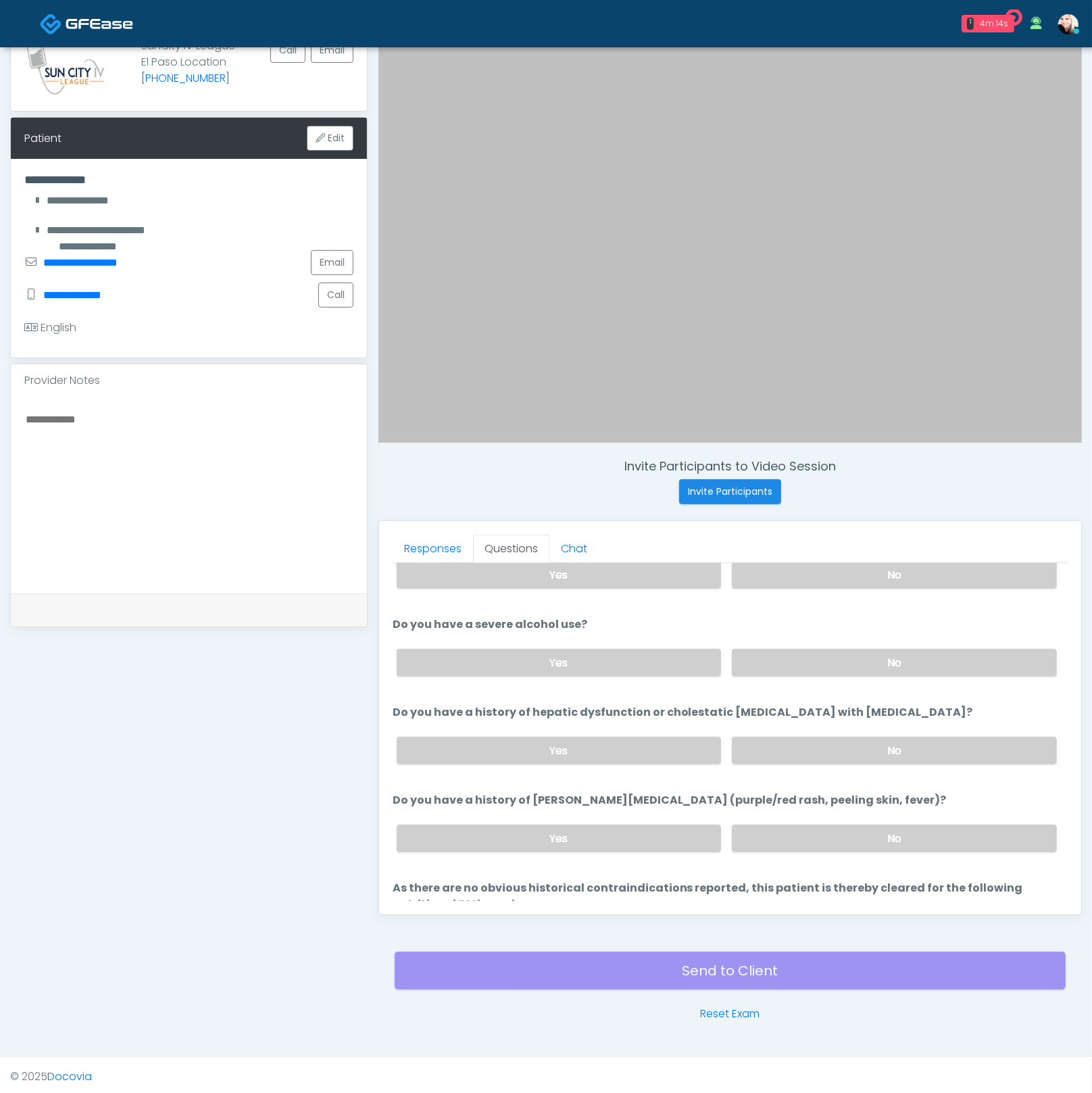
drag, startPoint x: 907, startPoint y: 710, endPoint x: 537, endPoint y: 703, distance: 370.1
click at [540, 704] on li "Do you have a history of hepatic dysfunction or cholestatic jaundice with Azith…" at bounding box center [729, 739] width 675 height 71
click at [521, 709] on label "Do you have a history of hepatic dysfunction or cholestatic jaundice with Azith…" at bounding box center [682, 712] width 581 height 16
click at [807, 828] on label "No" at bounding box center [894, 838] width 325 height 28
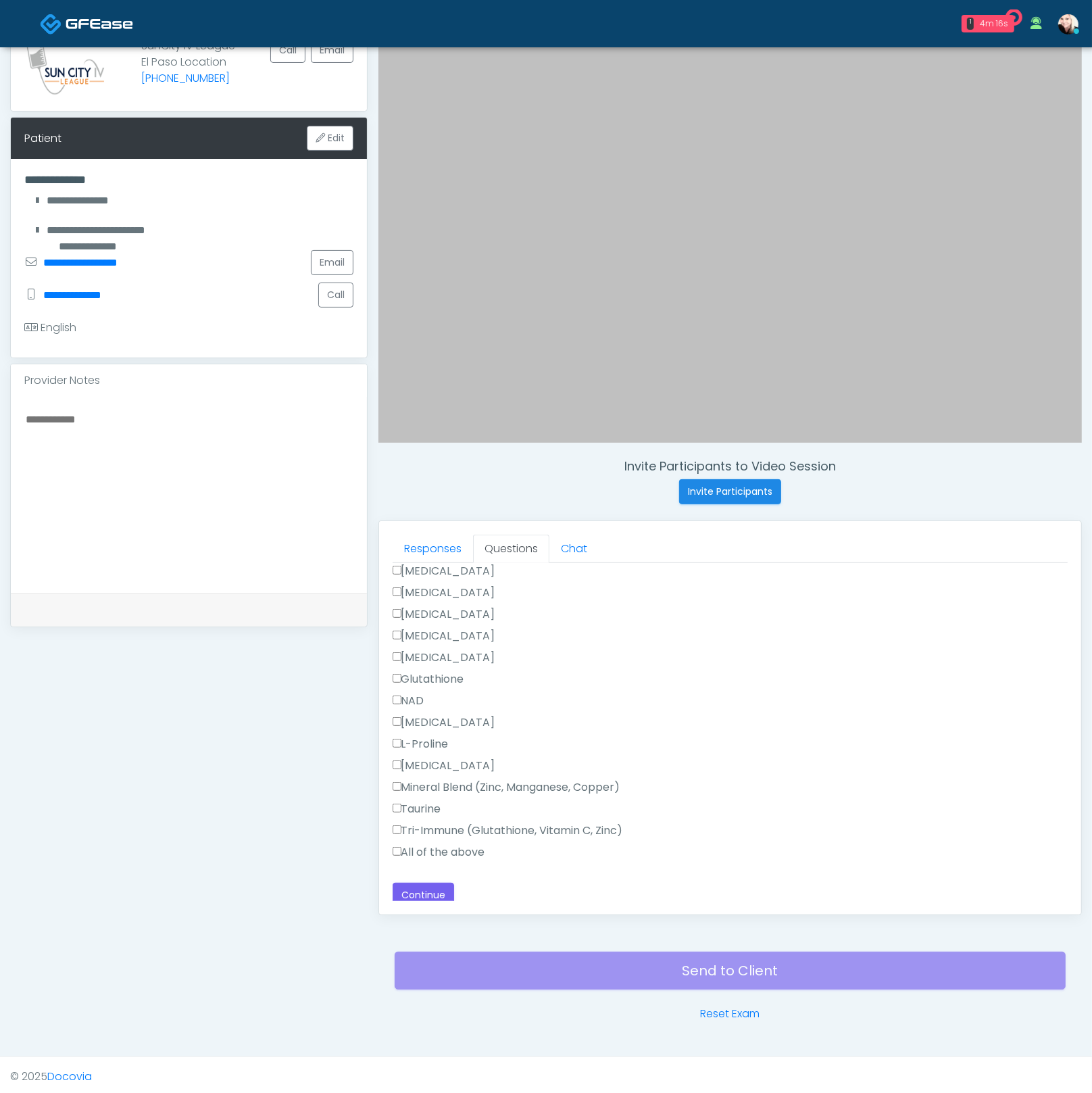
scroll to position [1335, 0]
click at [423, 884] on button "Continue" at bounding box center [423, 893] width 61 height 25
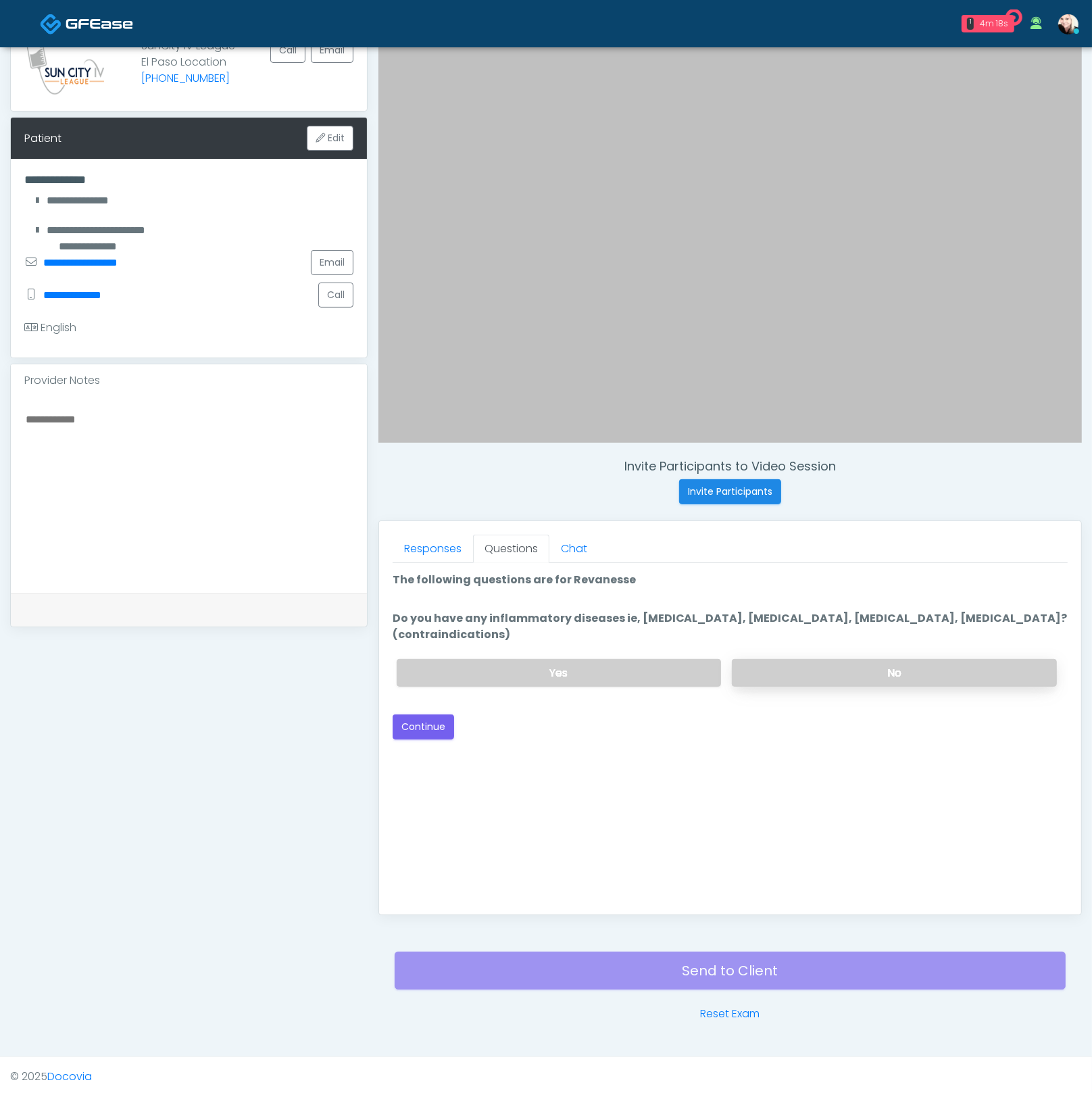
click at [810, 679] on label "No" at bounding box center [894, 673] width 325 height 28
click at [411, 722] on button "Continue" at bounding box center [423, 727] width 61 height 25
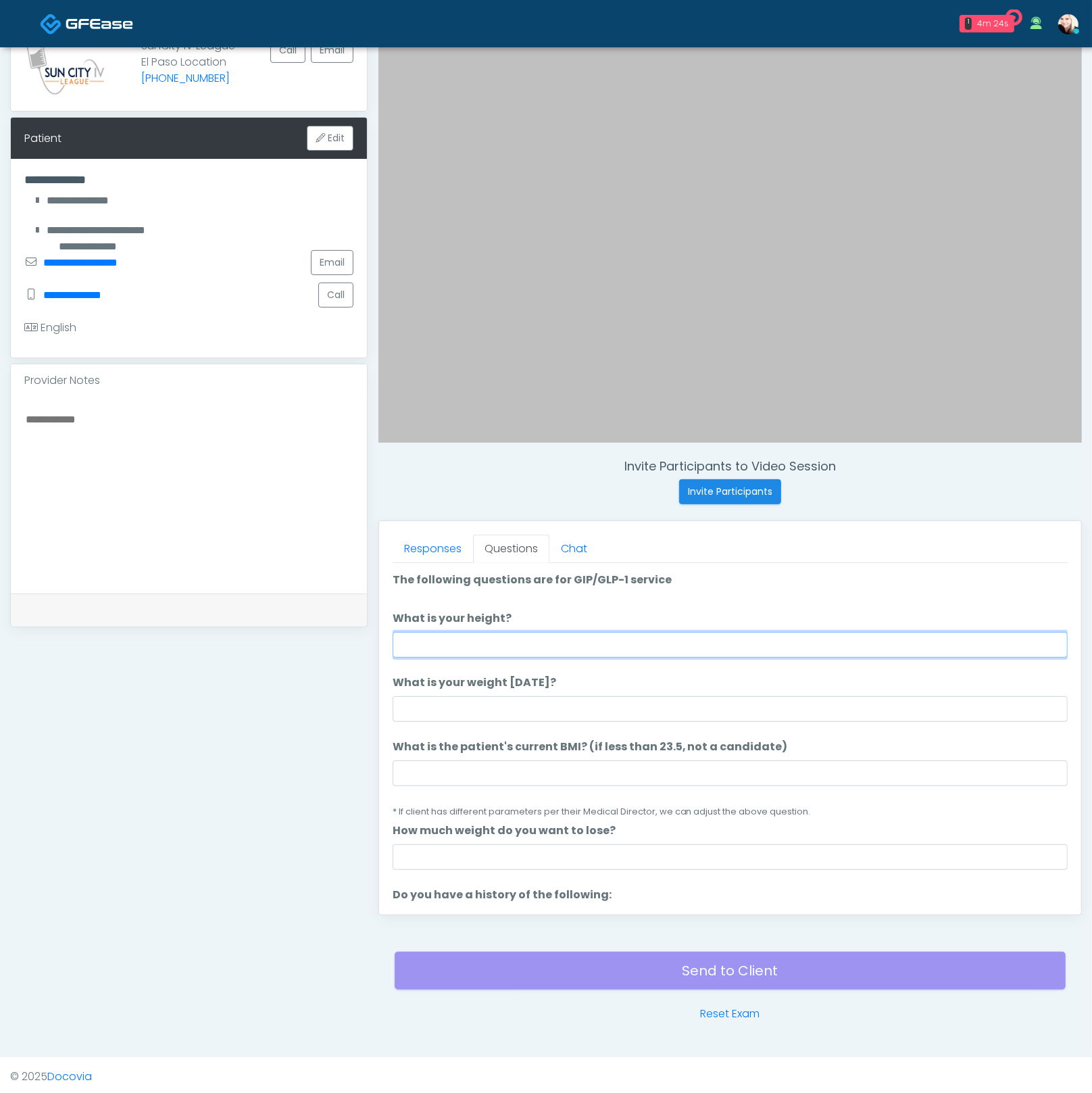
click at [588, 633] on input "What is your height?" at bounding box center [729, 644] width 675 height 25
click at [508, 650] on input "What is your height?" at bounding box center [729, 644] width 675 height 25
type input "****"
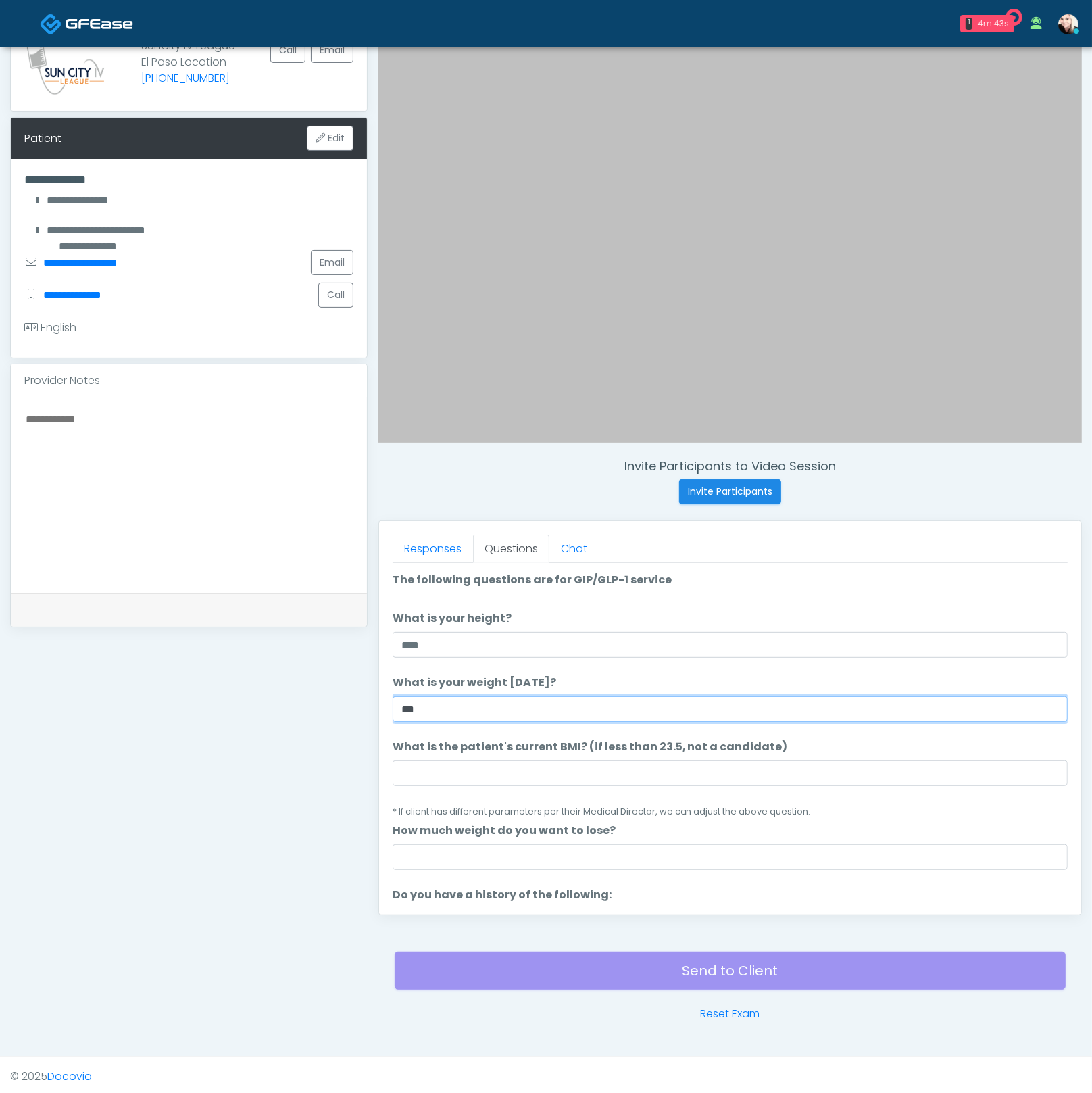
type input "***"
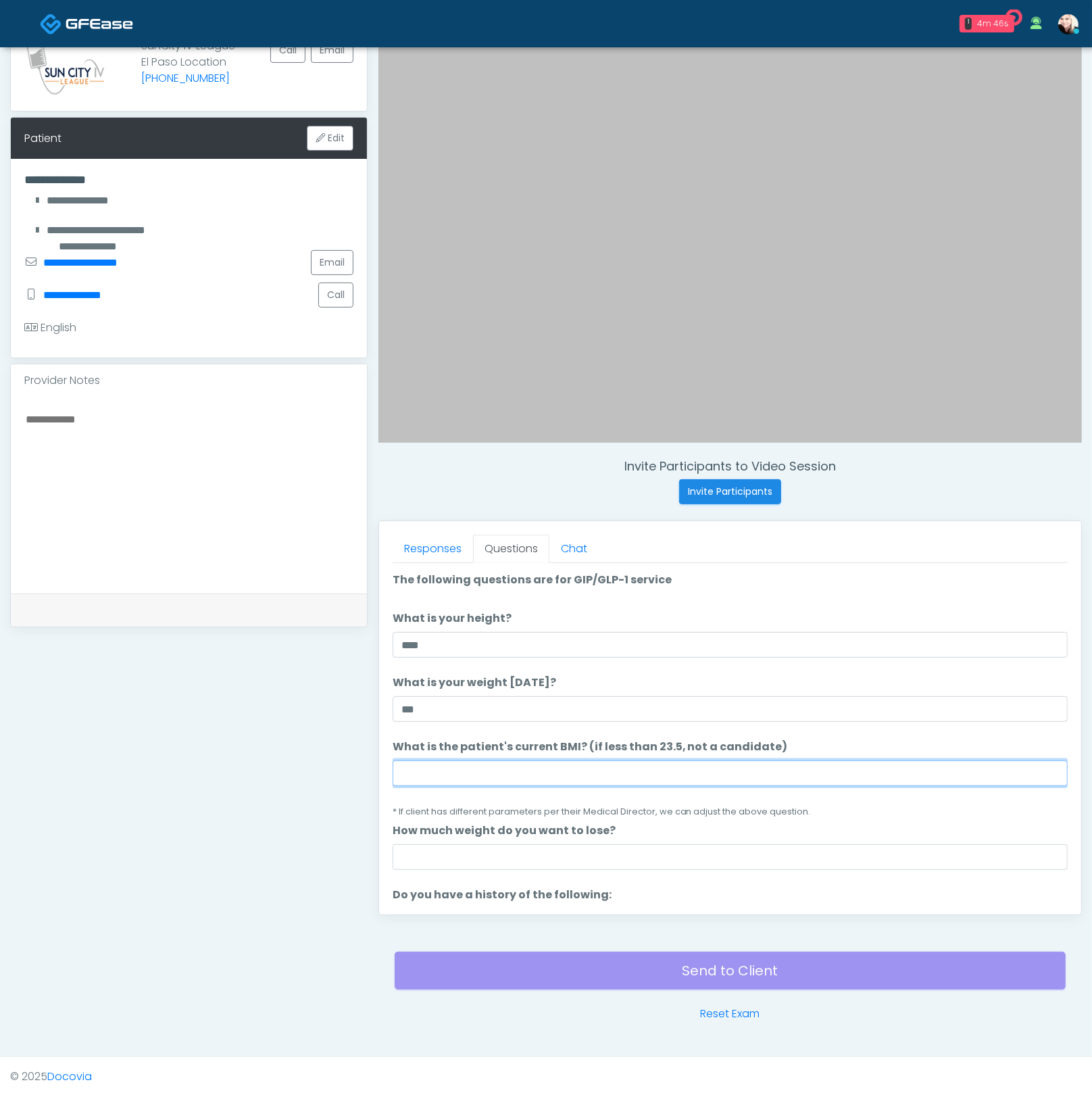
paste input "****"
type input "****"
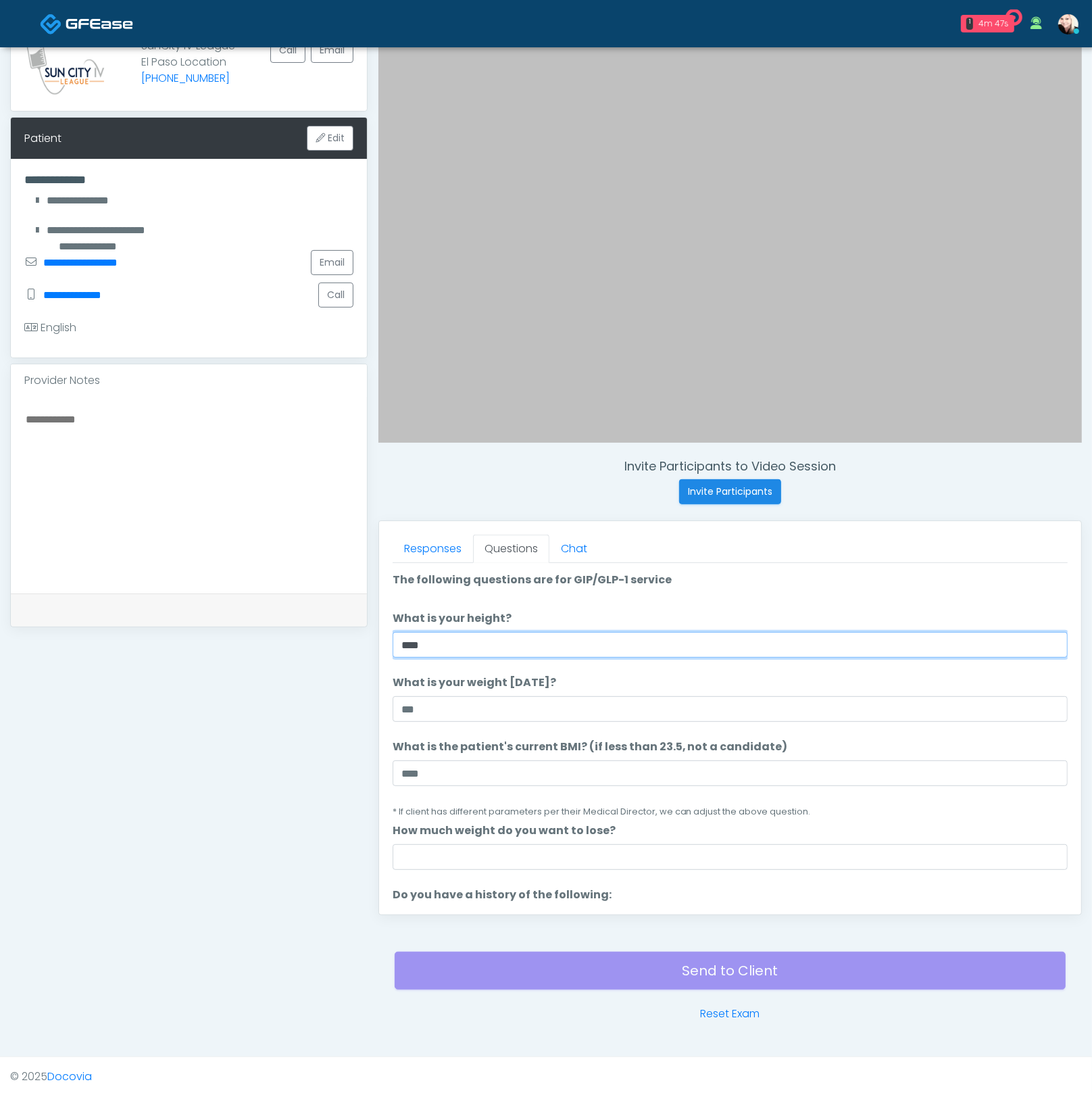
drag, startPoint x: 413, startPoint y: 641, endPoint x: 513, endPoint y: 638, distance: 100.0
click at [414, 641] on input "****" at bounding box center [729, 644] width 675 height 25
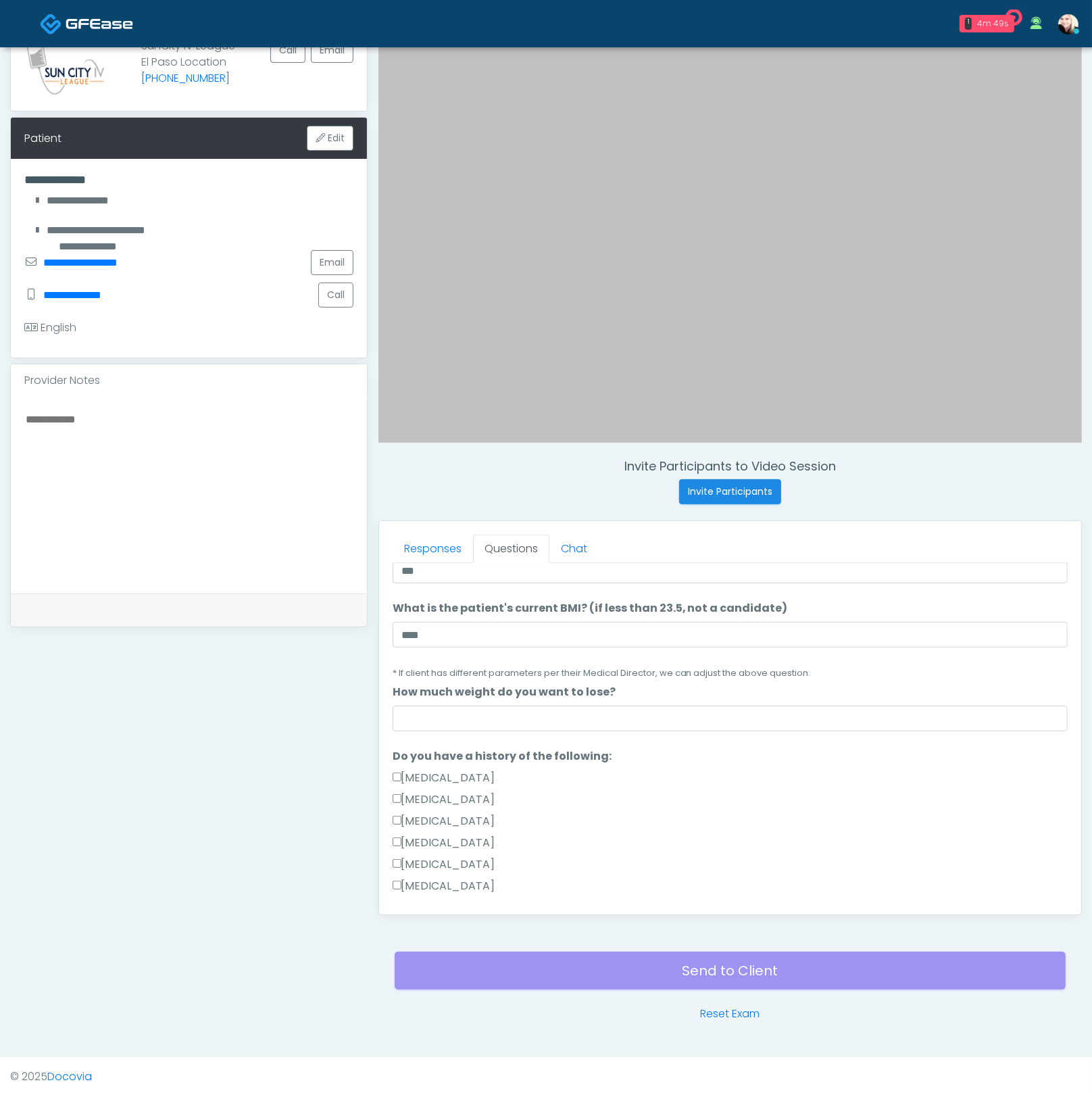
scroll to position [143, 0]
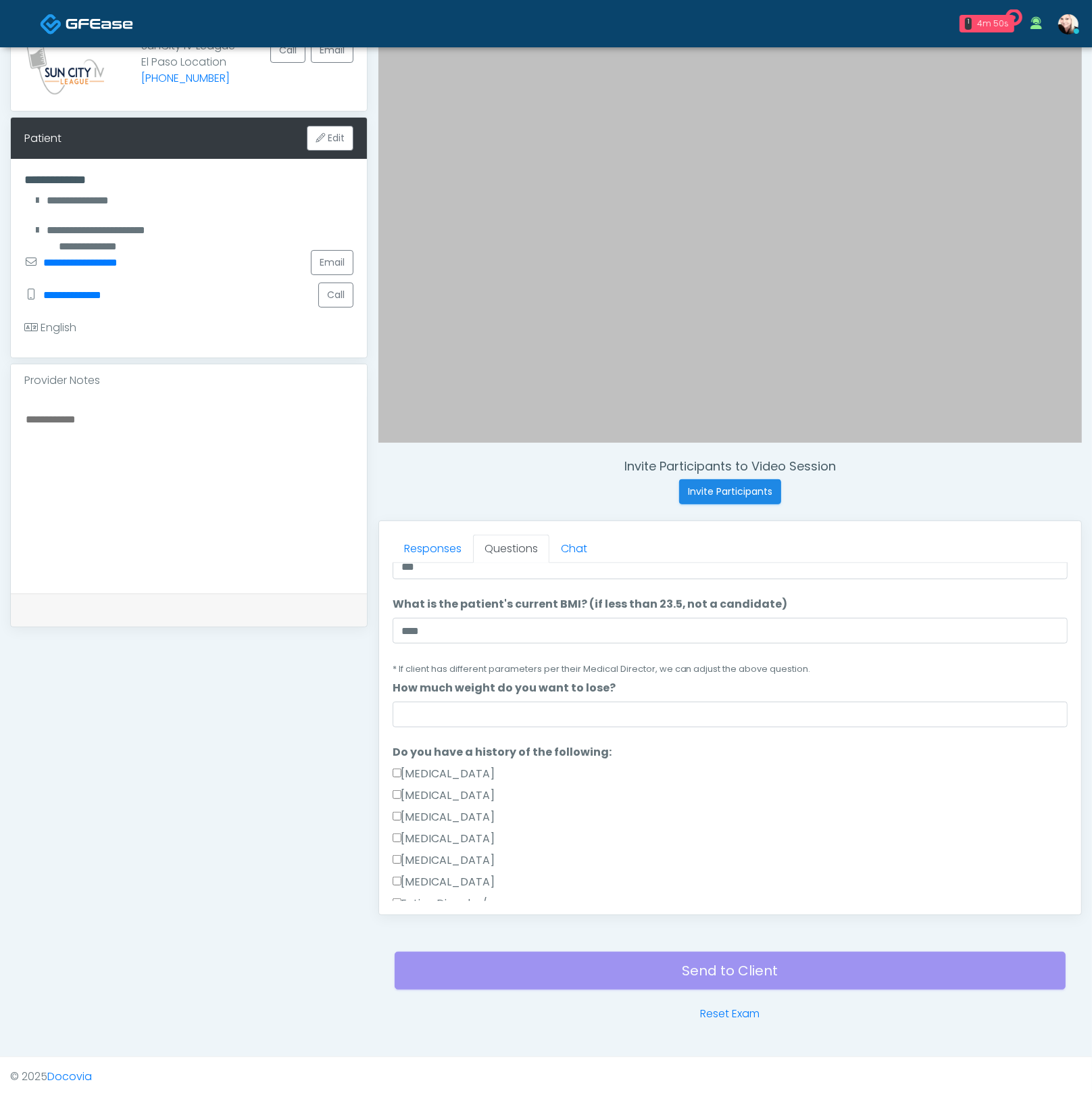
type input "****"
click at [554, 715] on input "How much weight do you want to lose?" at bounding box center [729, 714] width 675 height 25
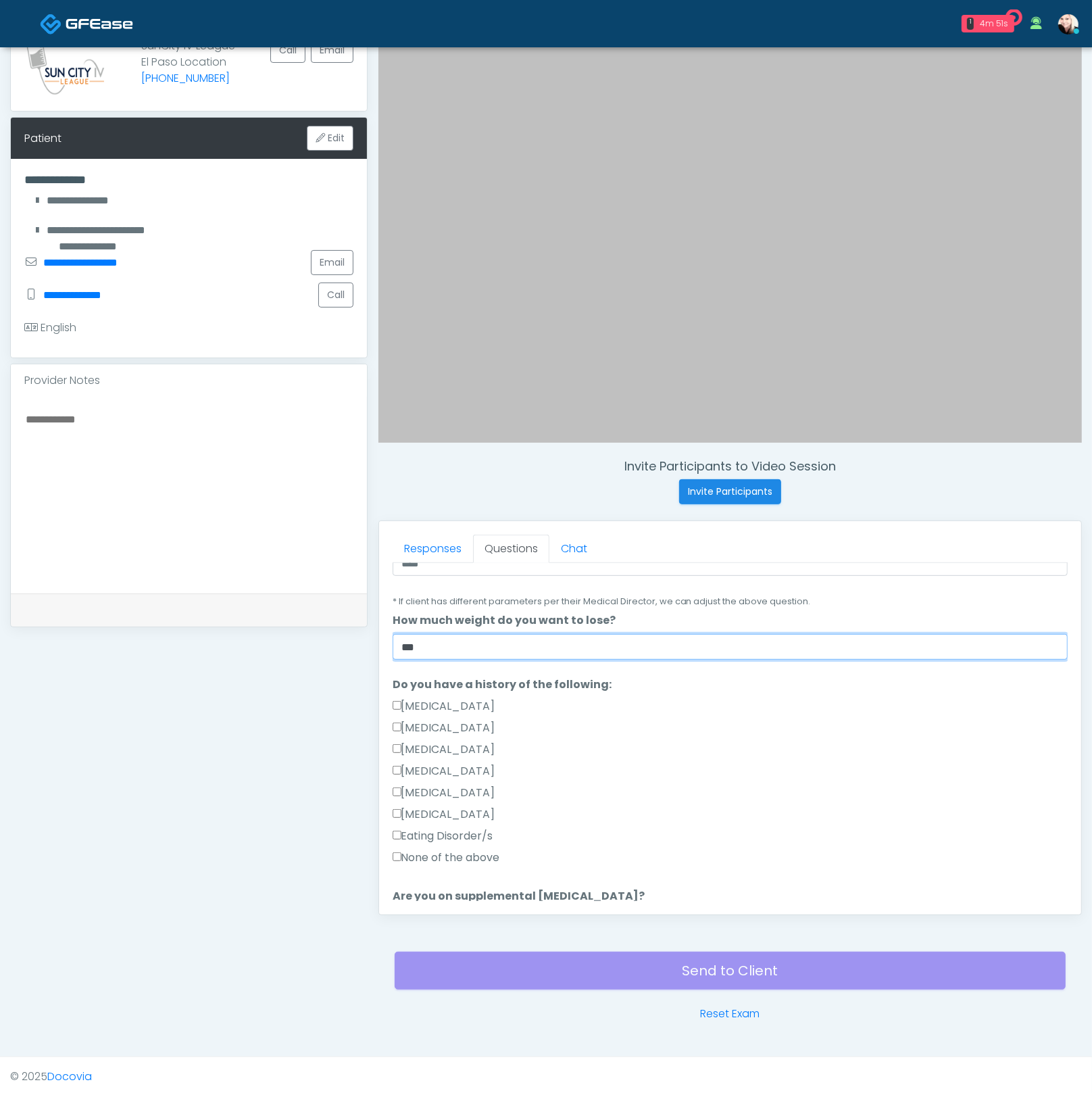
scroll to position [414, 0]
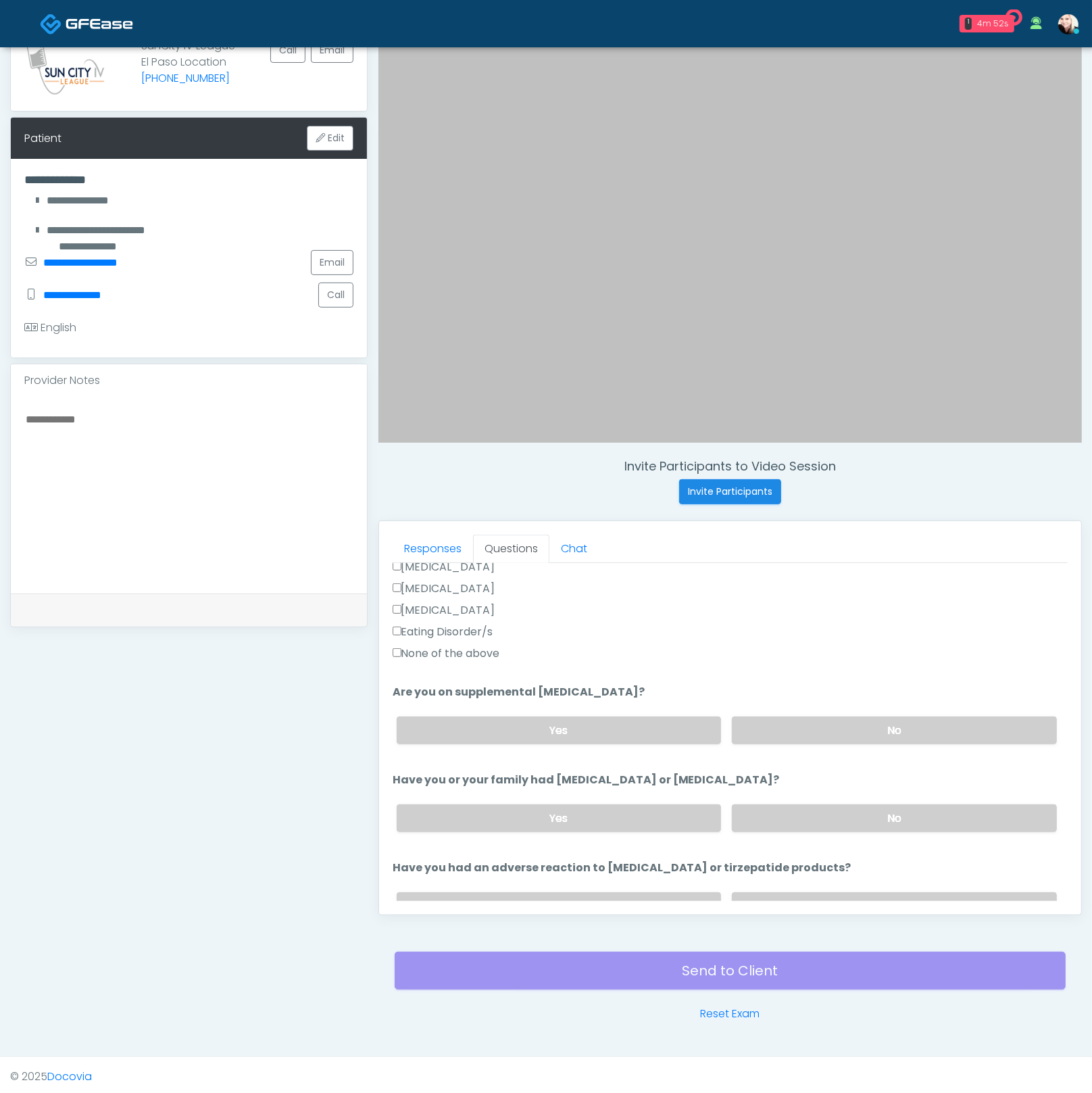
type input "***"
click at [445, 650] on label "None of the above" at bounding box center [446, 653] width 108 height 16
drag, startPoint x: 836, startPoint y: 725, endPoint x: 836, endPoint y: 809, distance: 84.0
click at [836, 726] on label "No" at bounding box center [894, 730] width 325 height 28
click at [827, 825] on label "No" at bounding box center [894, 818] width 325 height 28
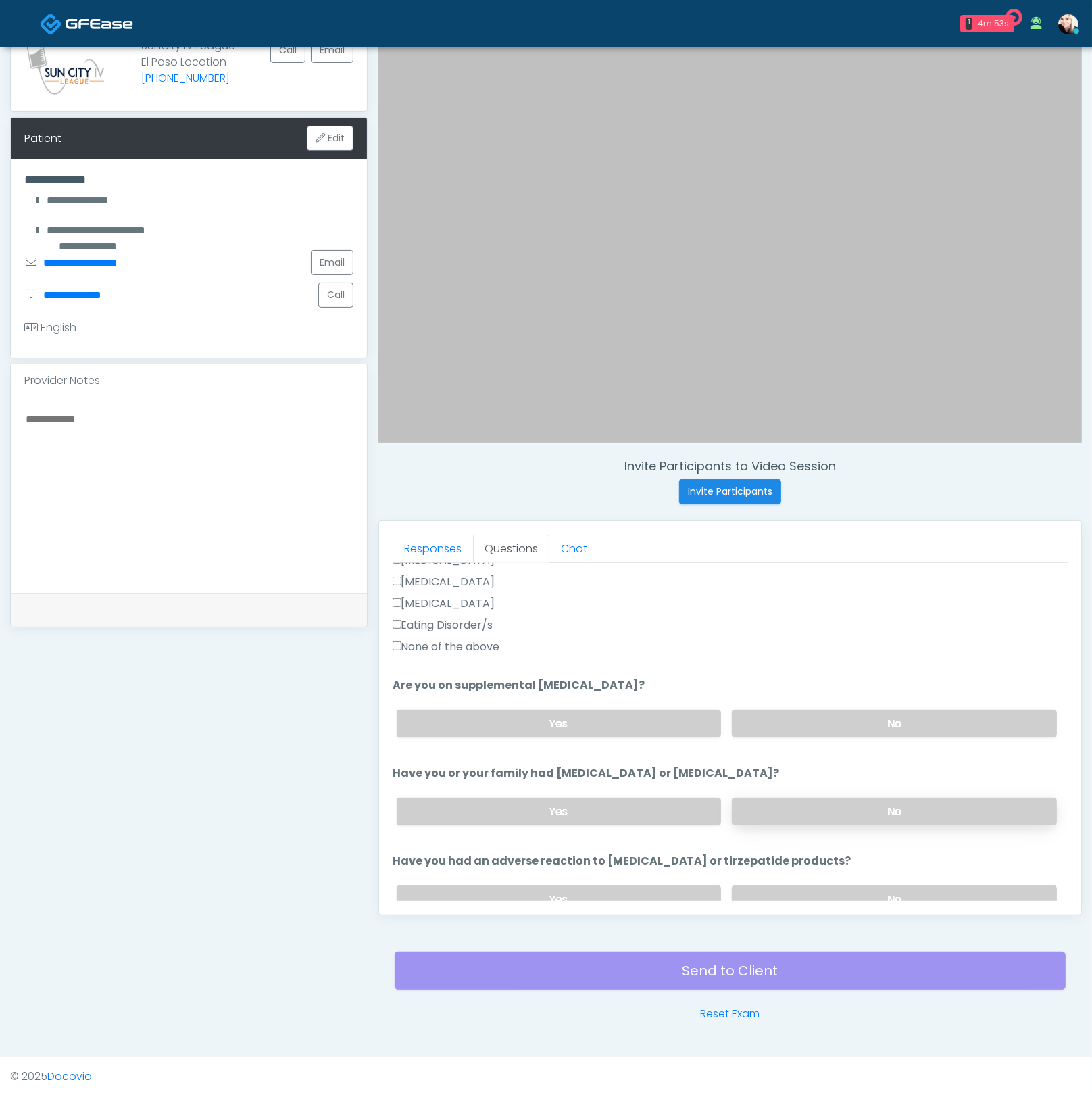
scroll to position [582, 0]
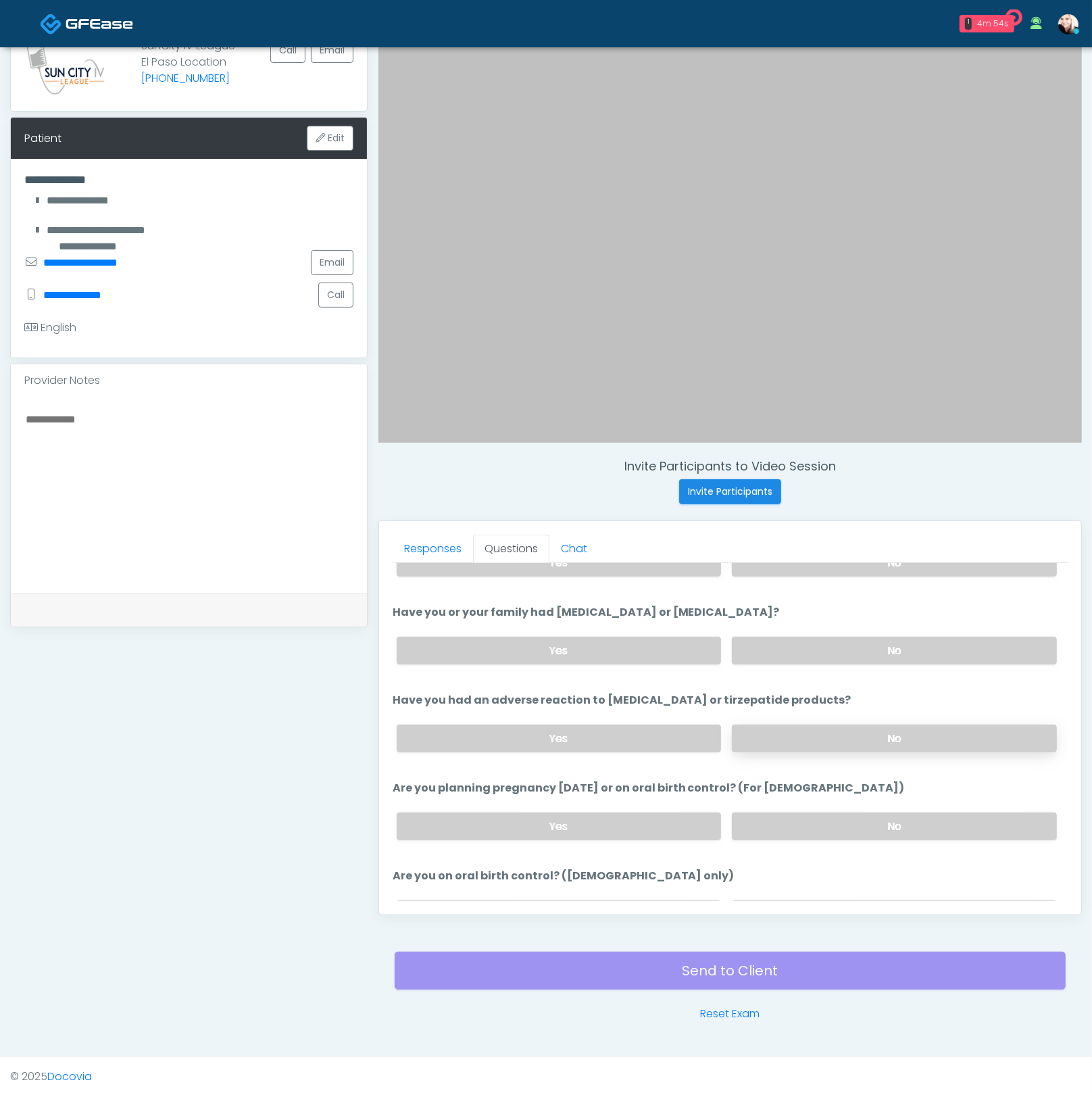
click at [789, 724] on label "No" at bounding box center [894, 738] width 325 height 28
click at [793, 819] on label "No" at bounding box center [894, 826] width 325 height 28
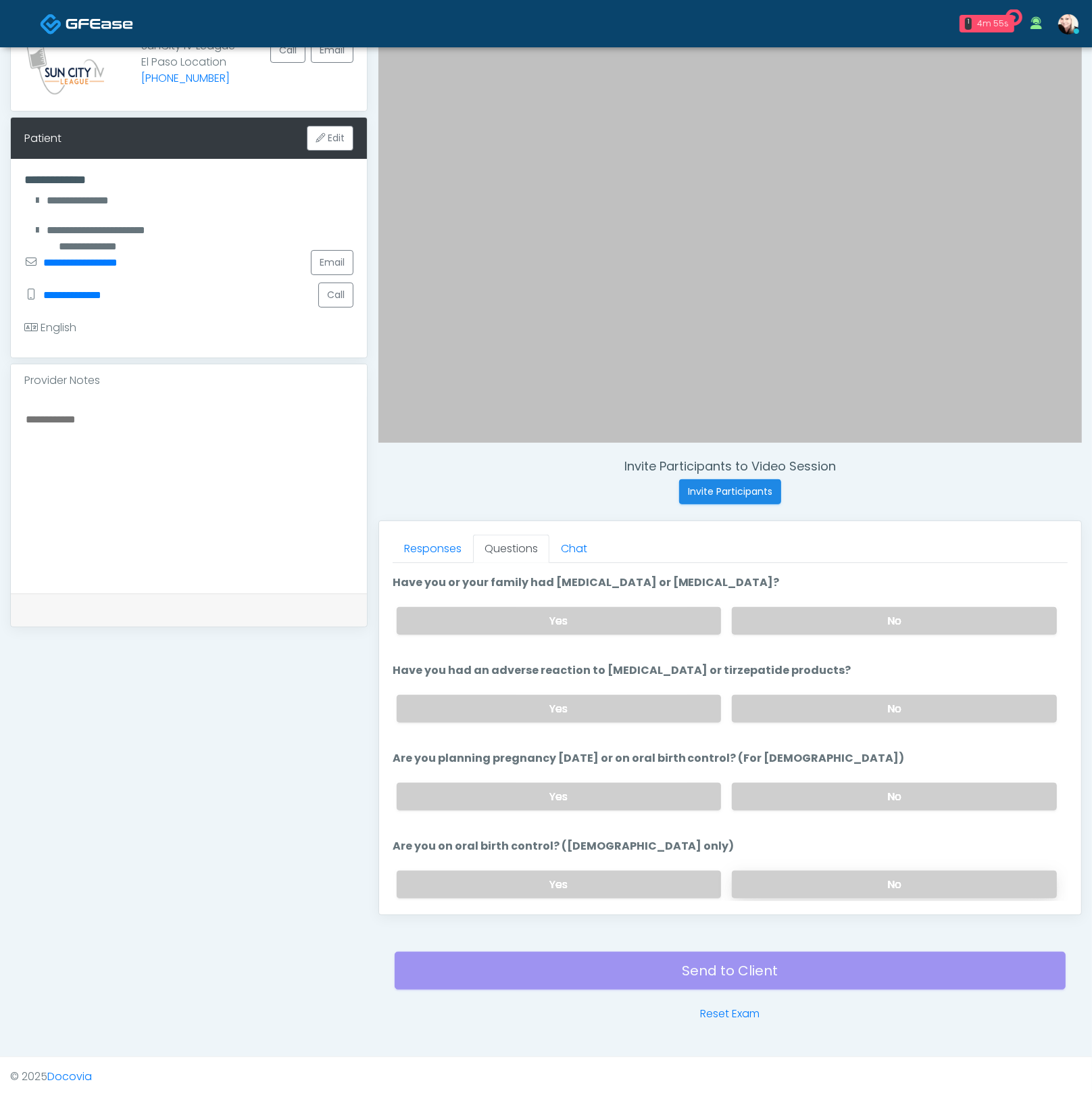
click at [786, 876] on label "No" at bounding box center [894, 884] width 325 height 28
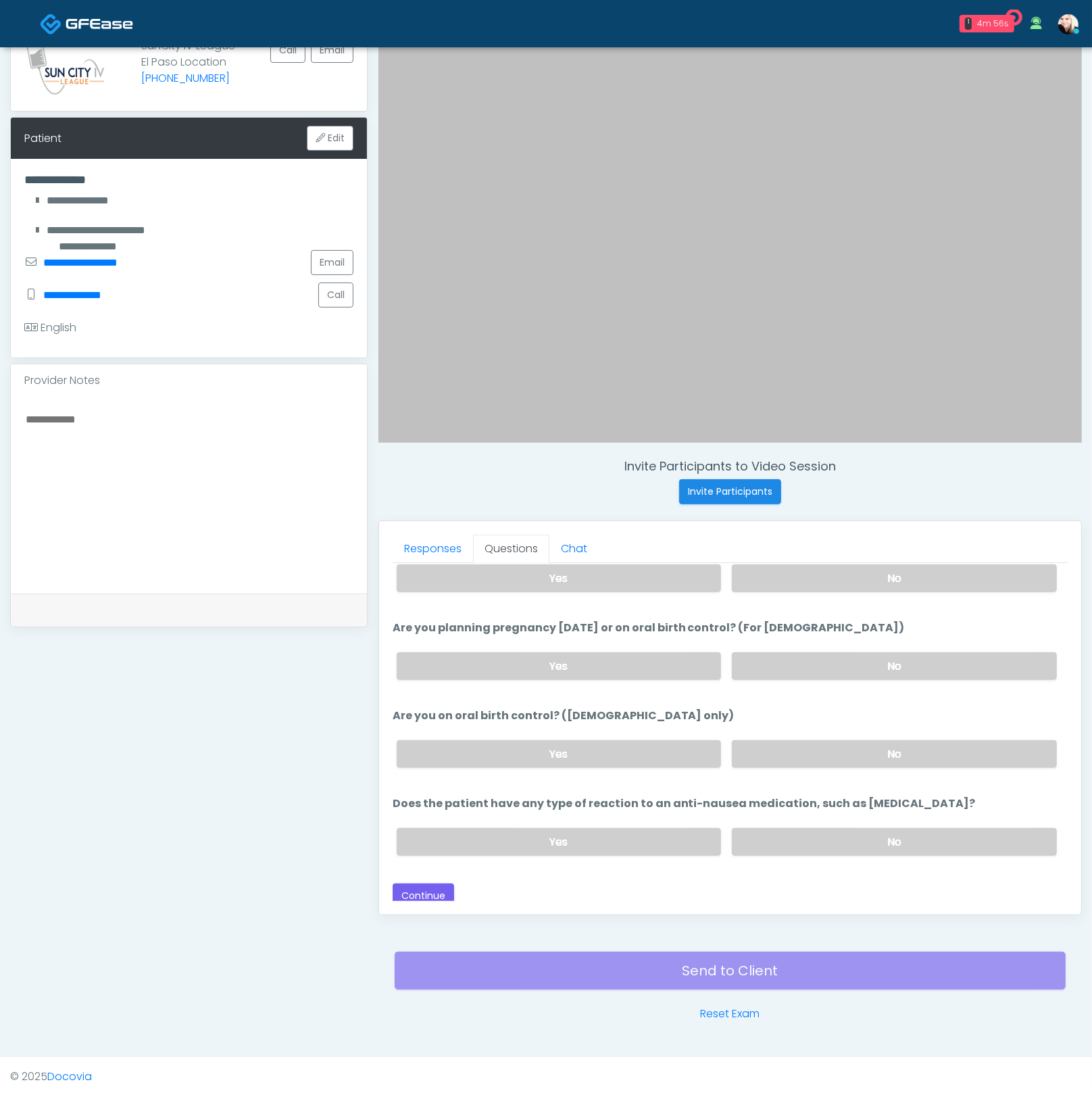
scroll to position [743, 0]
drag, startPoint x: 768, startPoint y: 829, endPoint x: 528, endPoint y: 871, distance: 243.6
click at [761, 831] on label "No" at bounding box center [894, 841] width 325 height 28
click at [427, 884] on button "Continue" at bounding box center [423, 895] width 61 height 25
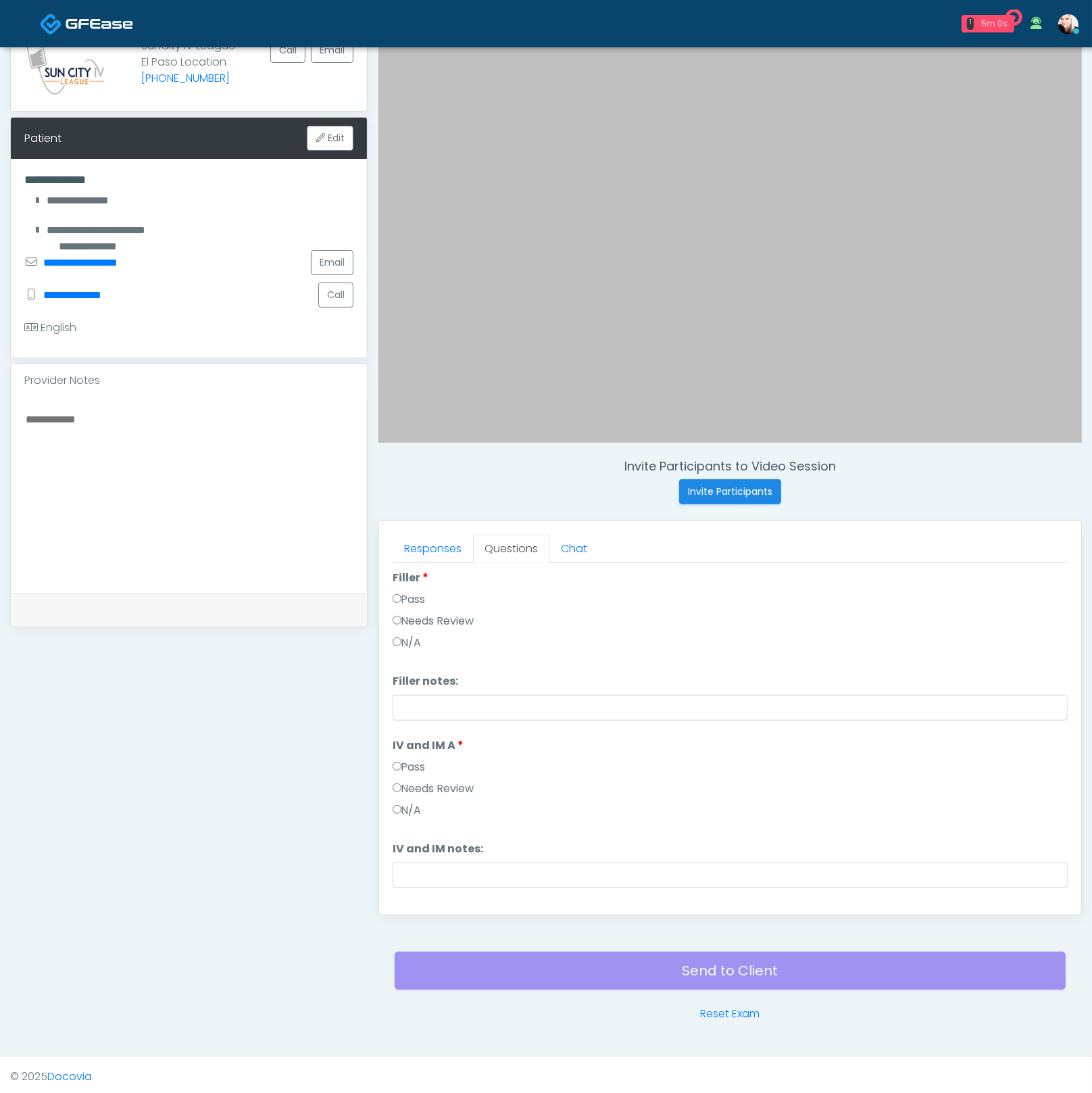
scroll to position [0, 0]
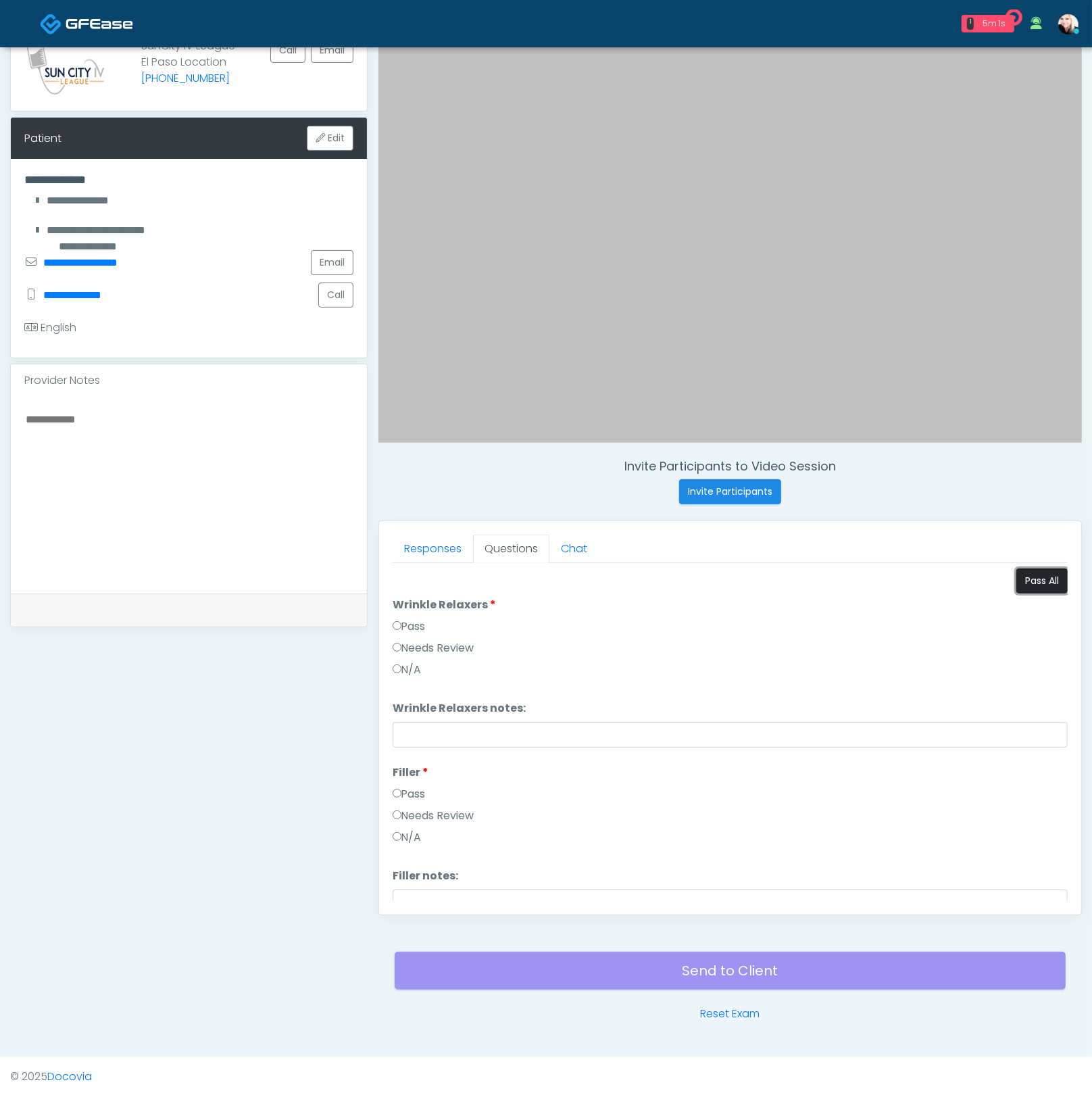
click at [1017, 575] on button "Pass All" at bounding box center [1042, 580] width 52 height 25
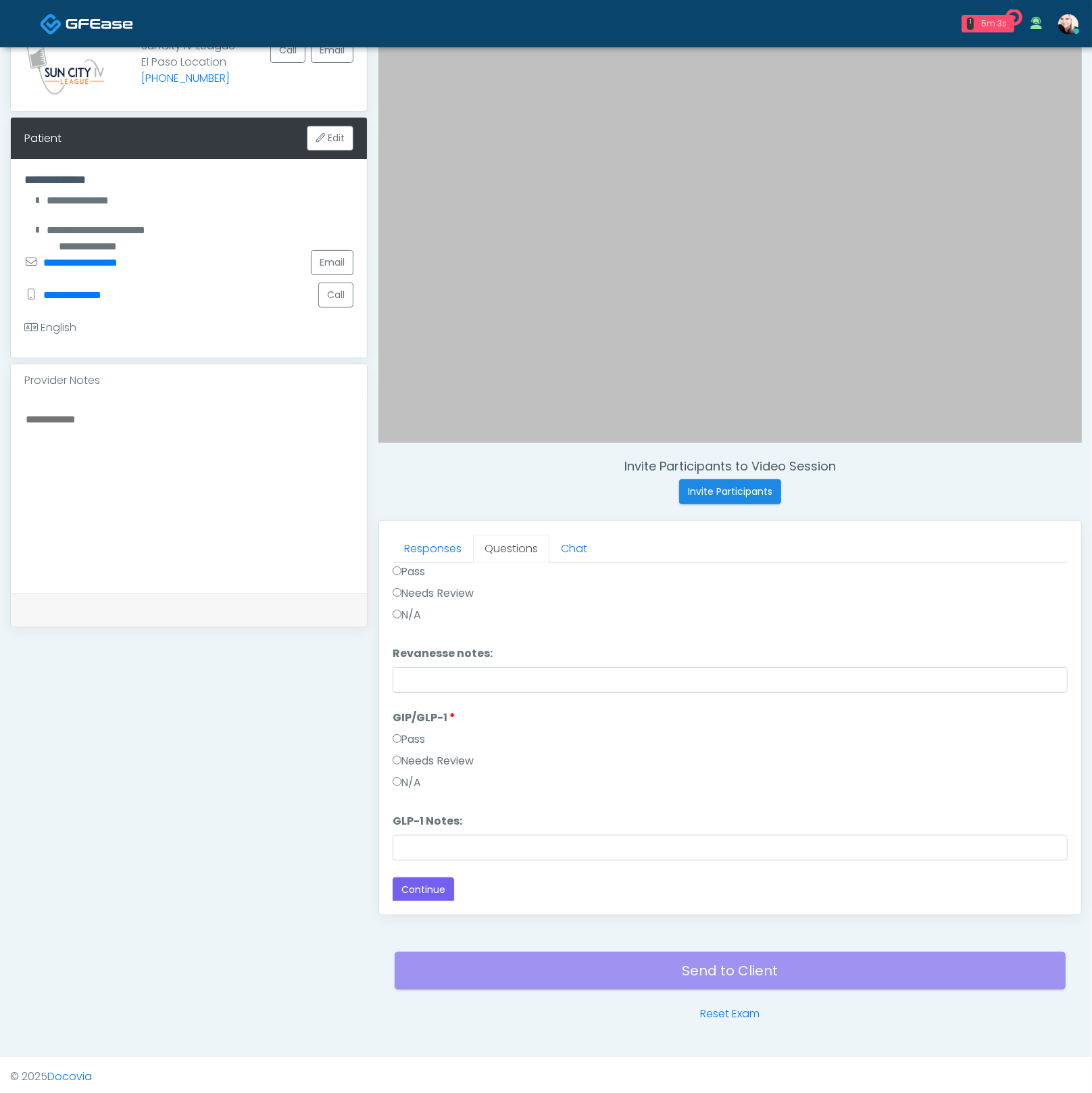
click at [403, 899] on div "Responses Questions Chat Good Faith Exam Script Good Faith Exam Script INTRODUC…" at bounding box center [729, 718] width 702 height 393
click at [405, 892] on button "Continue" at bounding box center [423, 890] width 61 height 25
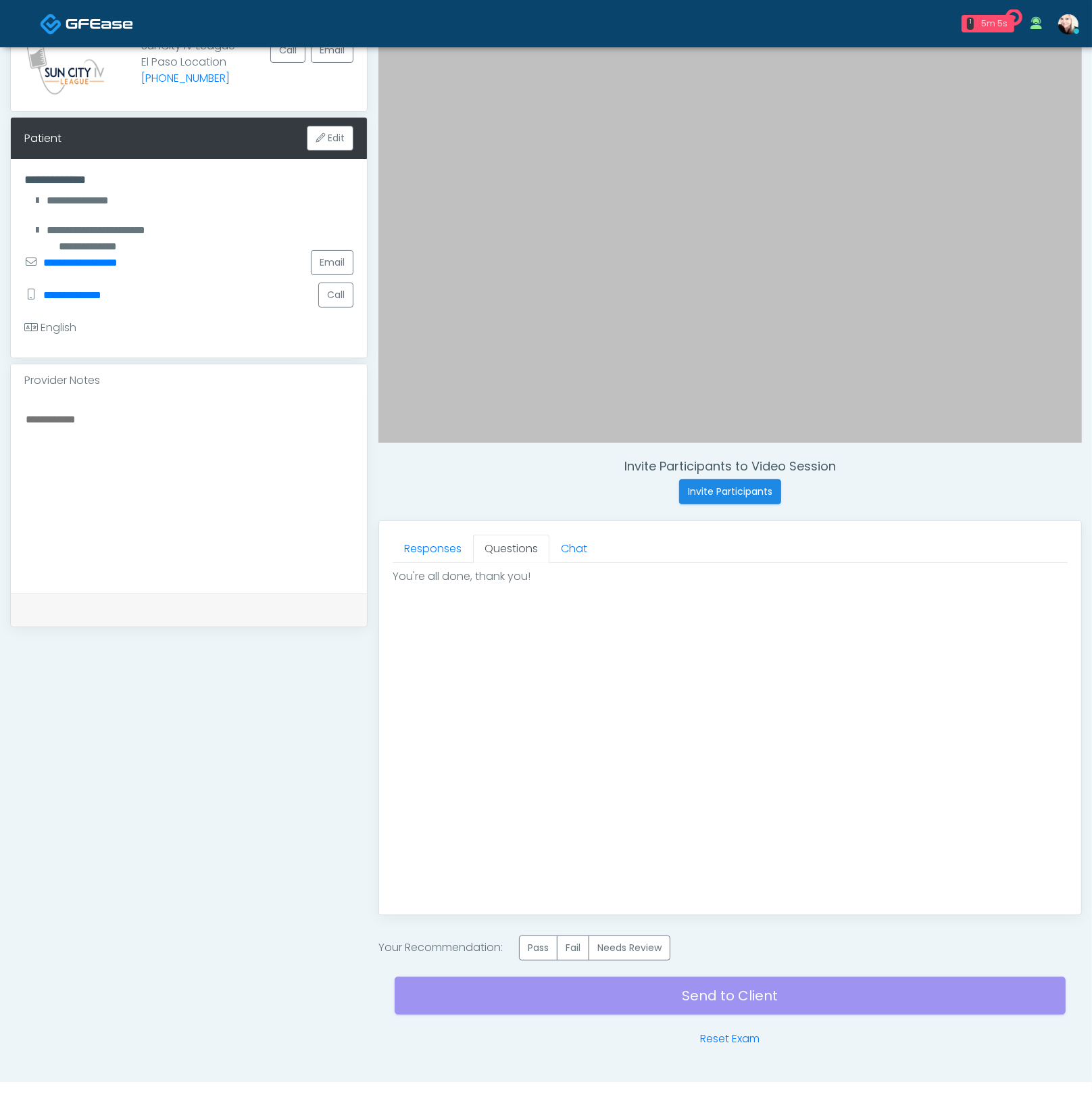
scroll to position [0, 0]
click at [537, 942] on label "Pass" at bounding box center [538, 947] width 39 height 25
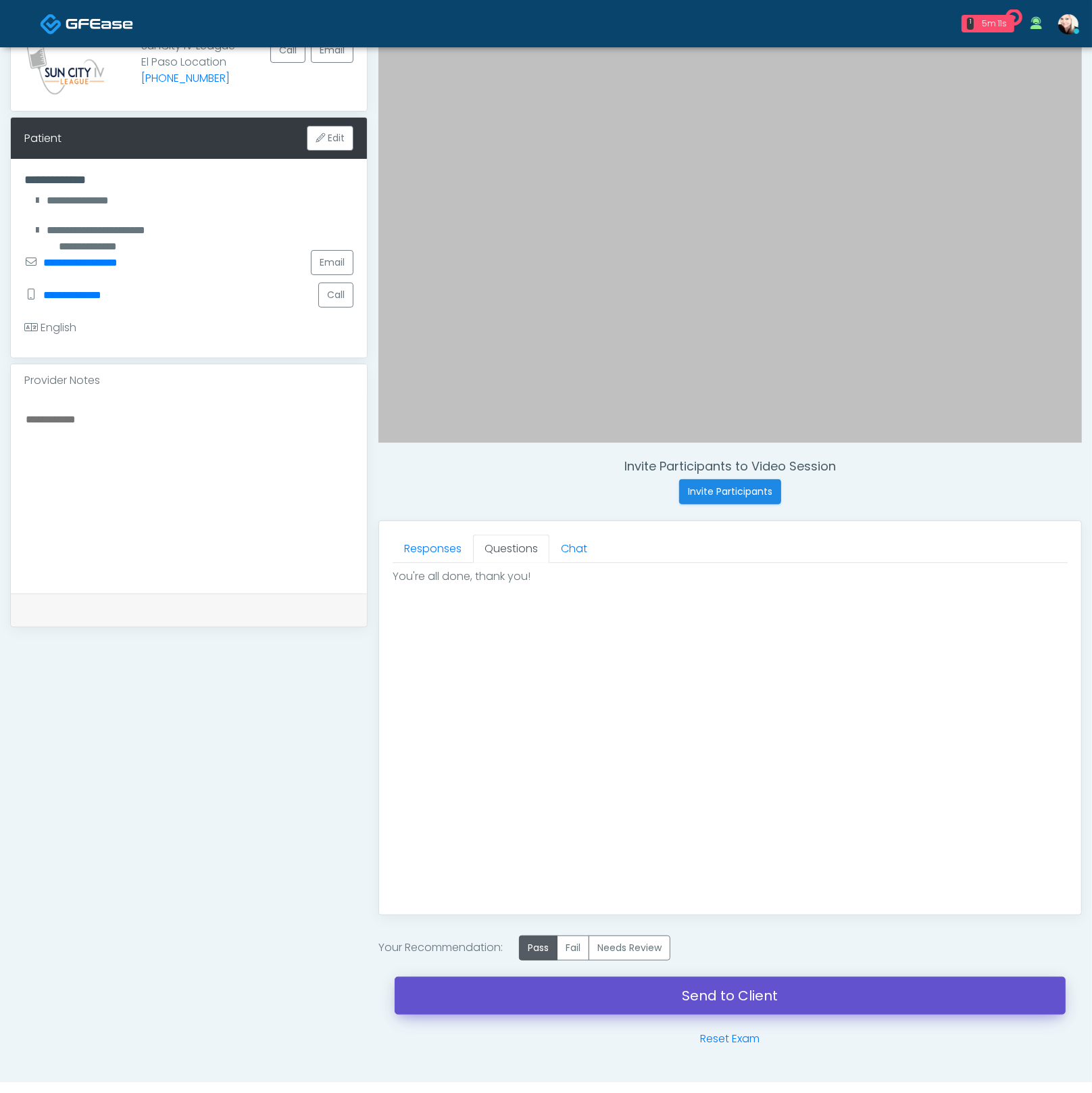
click at [694, 991] on link "Send to Client" at bounding box center [730, 995] width 671 height 38
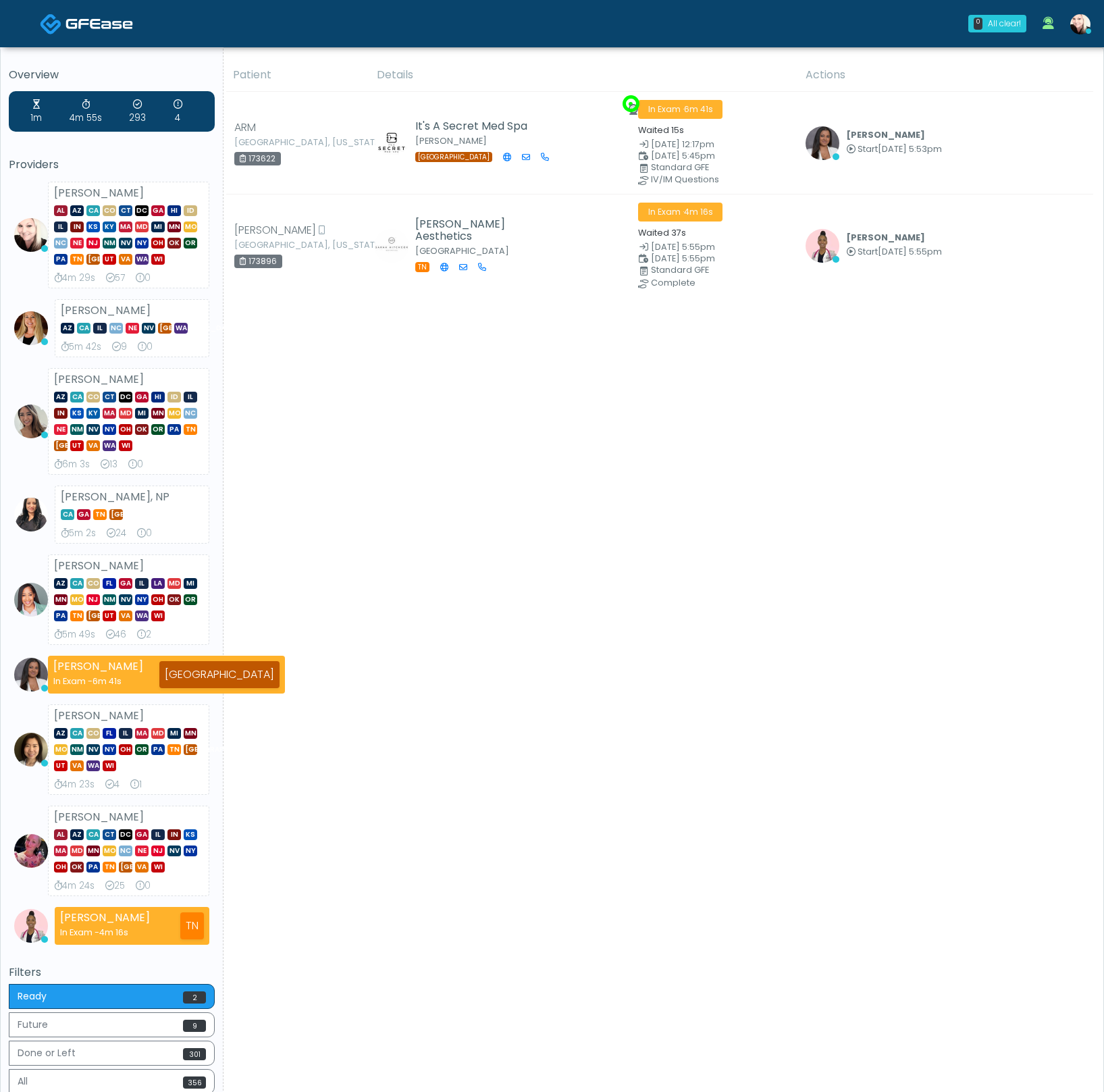
click at [1070, 25] on img at bounding box center [1080, 24] width 20 height 20
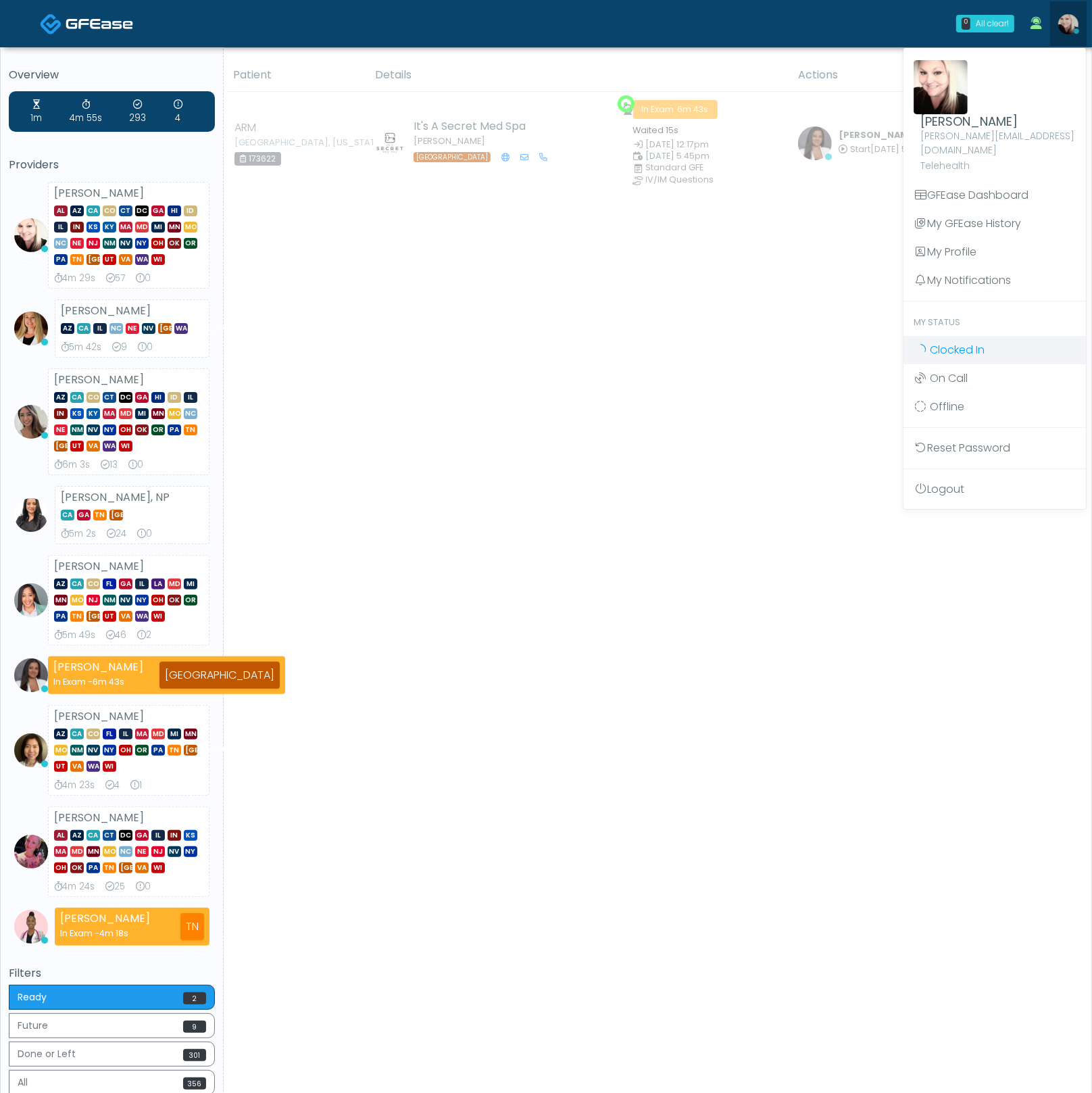
click at [958, 342] on span "Clocked In" at bounding box center [957, 349] width 55 height 16
